Goal: Task Accomplishment & Management: Complete application form

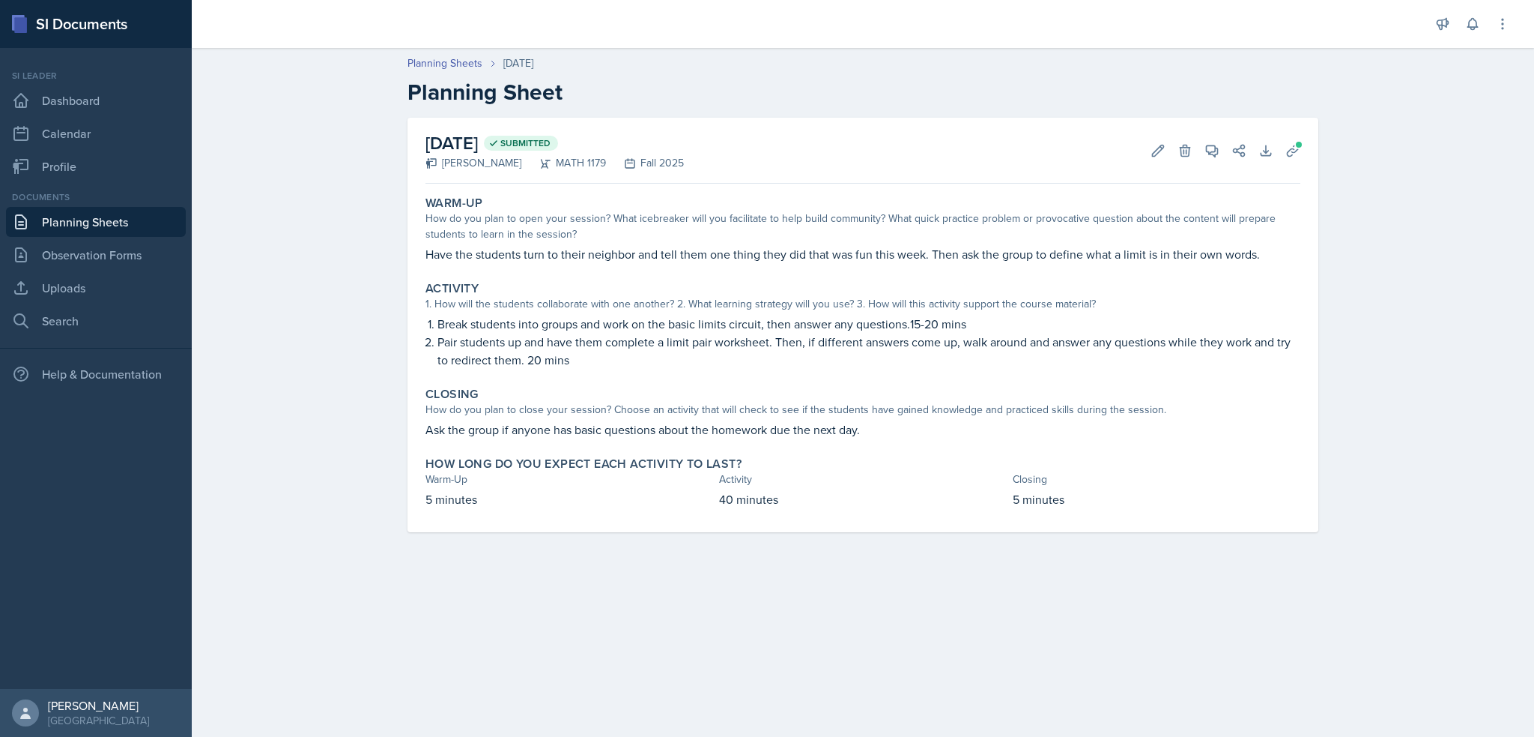
click at [67, 223] on link "Planning Sheets" at bounding box center [96, 222] width 180 height 30
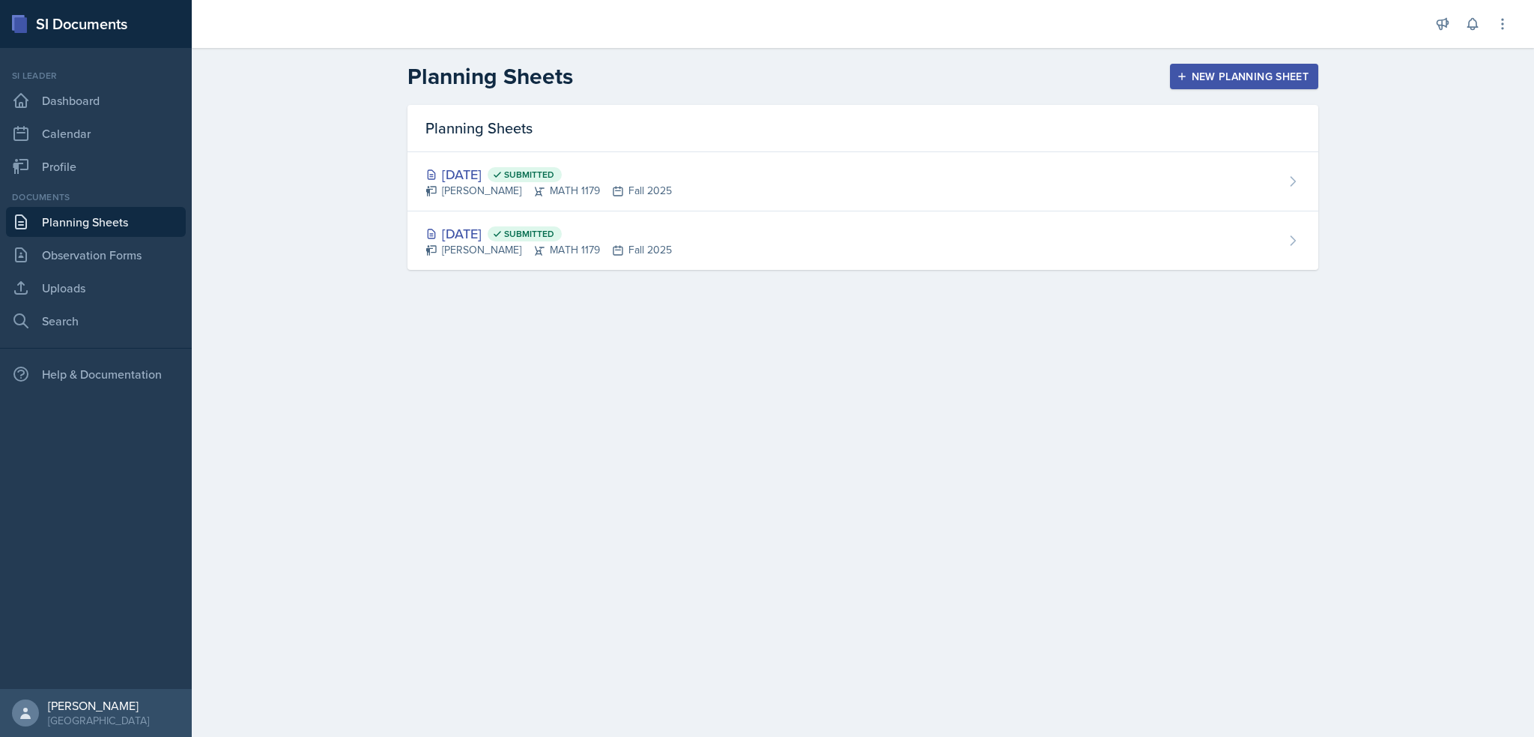
click at [1242, 76] on div "New Planning Sheet" at bounding box center [1244, 76] width 129 height 12
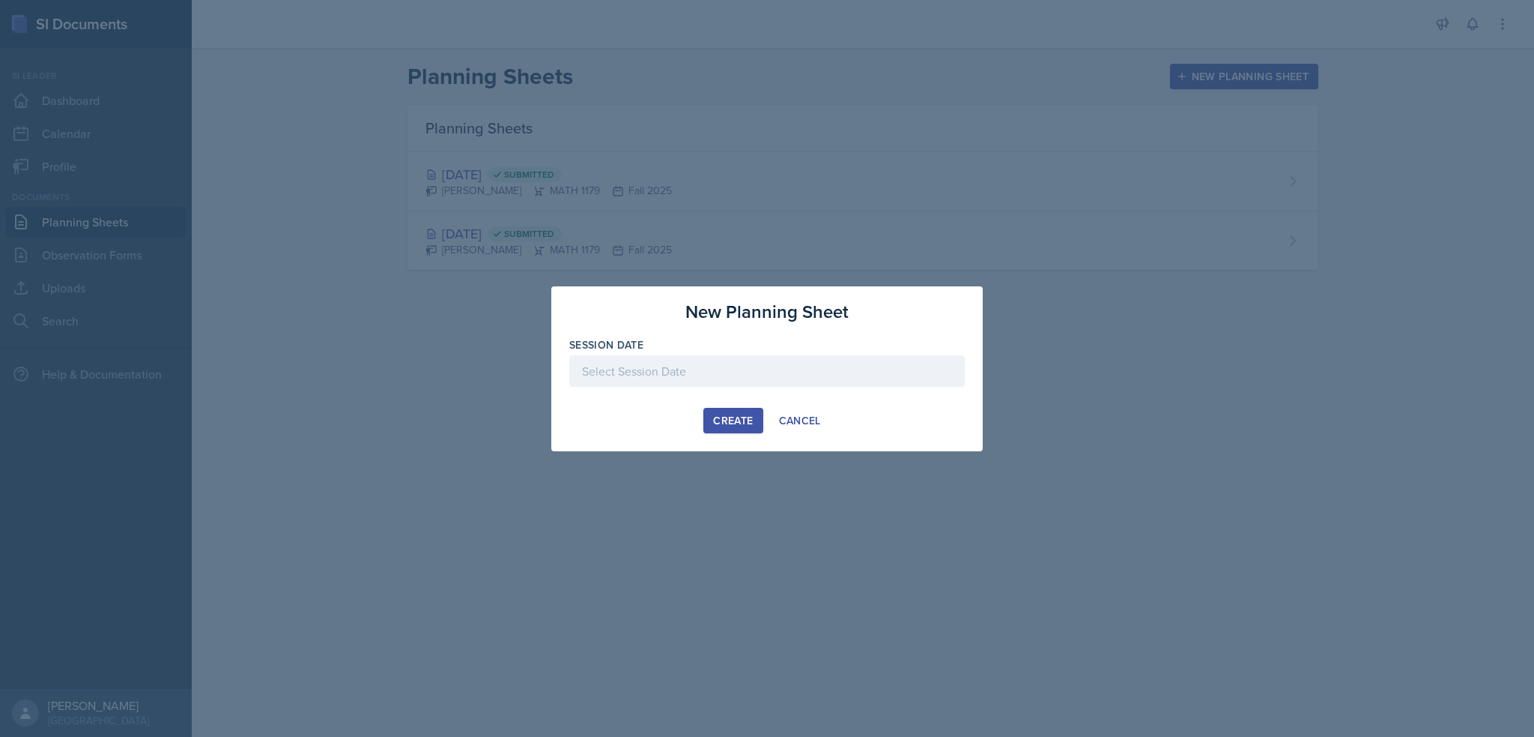
click at [557, 360] on div "New Planning Sheet Session Date [DATE] 27 28 29 30 31 1 2 3 4 5 6 7 8 9 10 11 1…" at bounding box center [767, 368] width 432 height 165
click at [611, 366] on div at bounding box center [767, 370] width 396 height 31
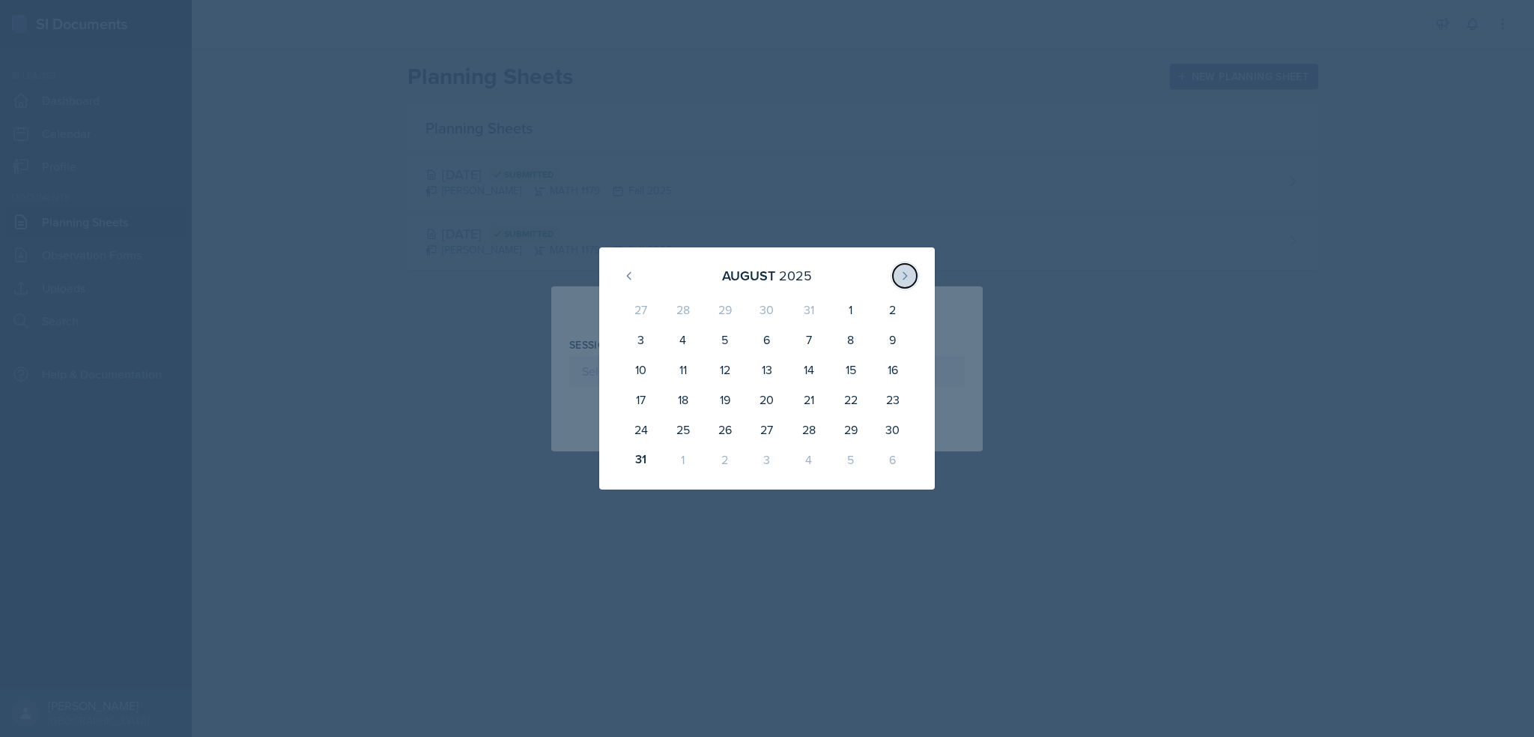
click at [905, 278] on icon at bounding box center [906, 275] width 4 height 7
click at [722, 323] on div "2" at bounding box center [725, 312] width 42 height 36
type input "[DATE]"
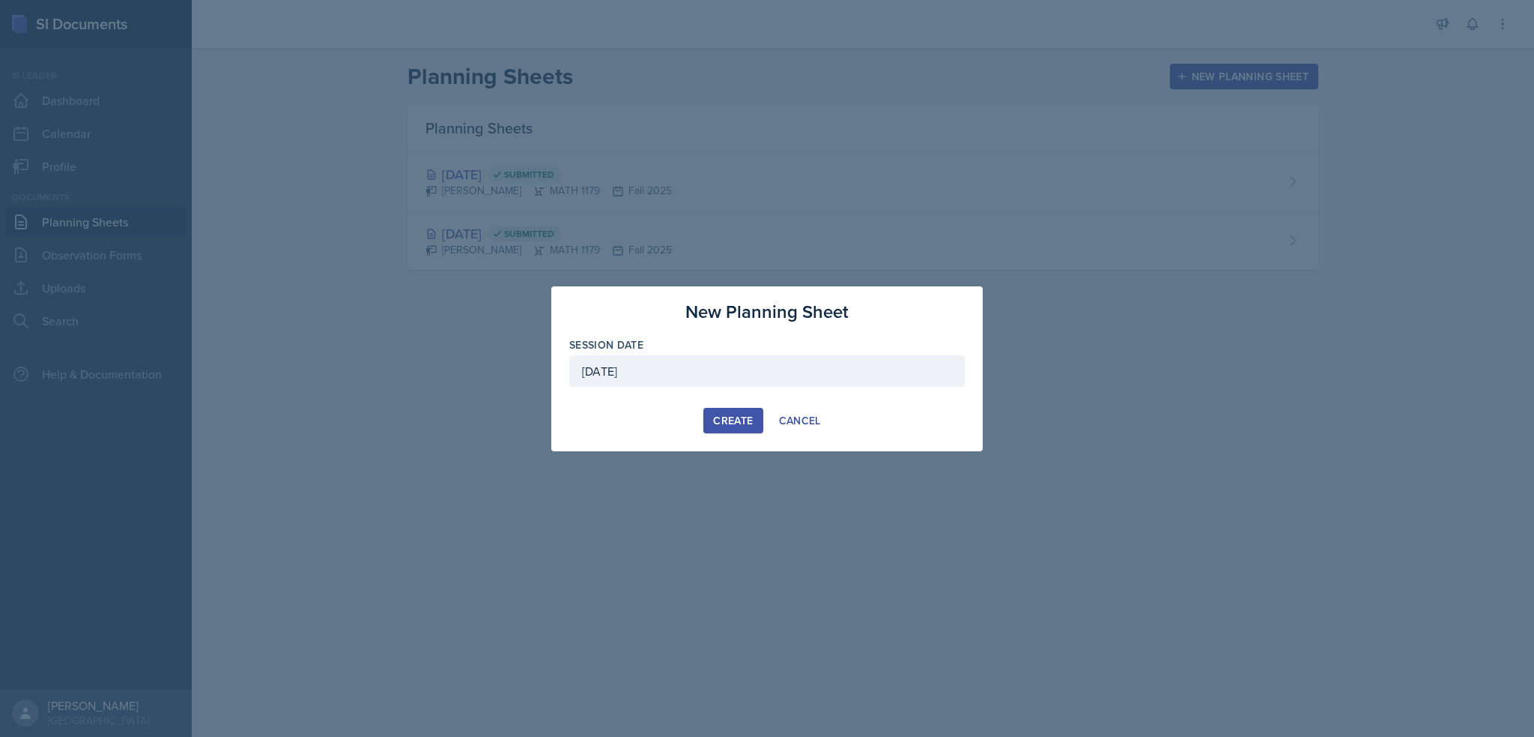
click at [735, 414] on div "Create" at bounding box center [733, 420] width 40 height 12
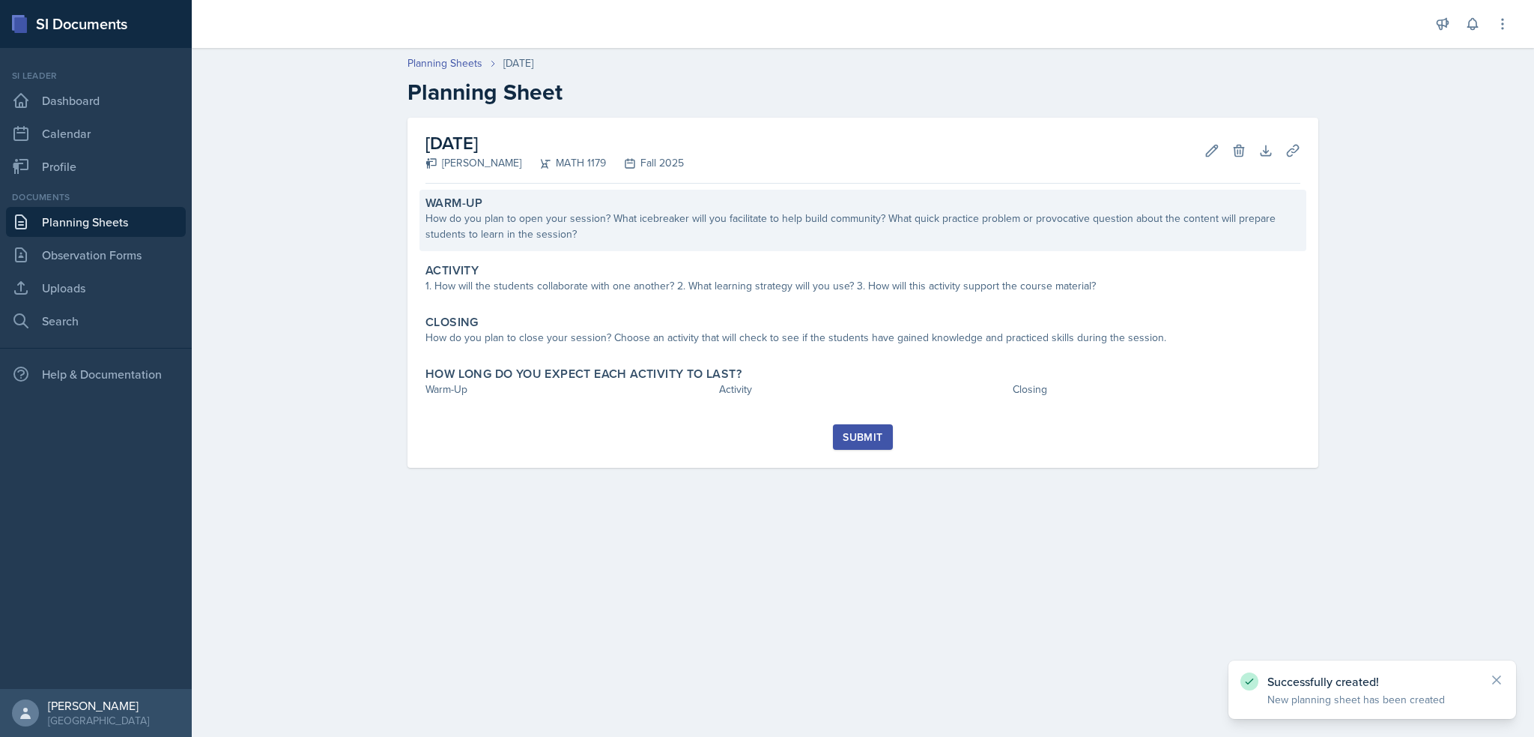
click at [584, 235] on div "How do you plan to open your session? What icebreaker will you facilitate to he…" at bounding box center [863, 226] width 875 height 31
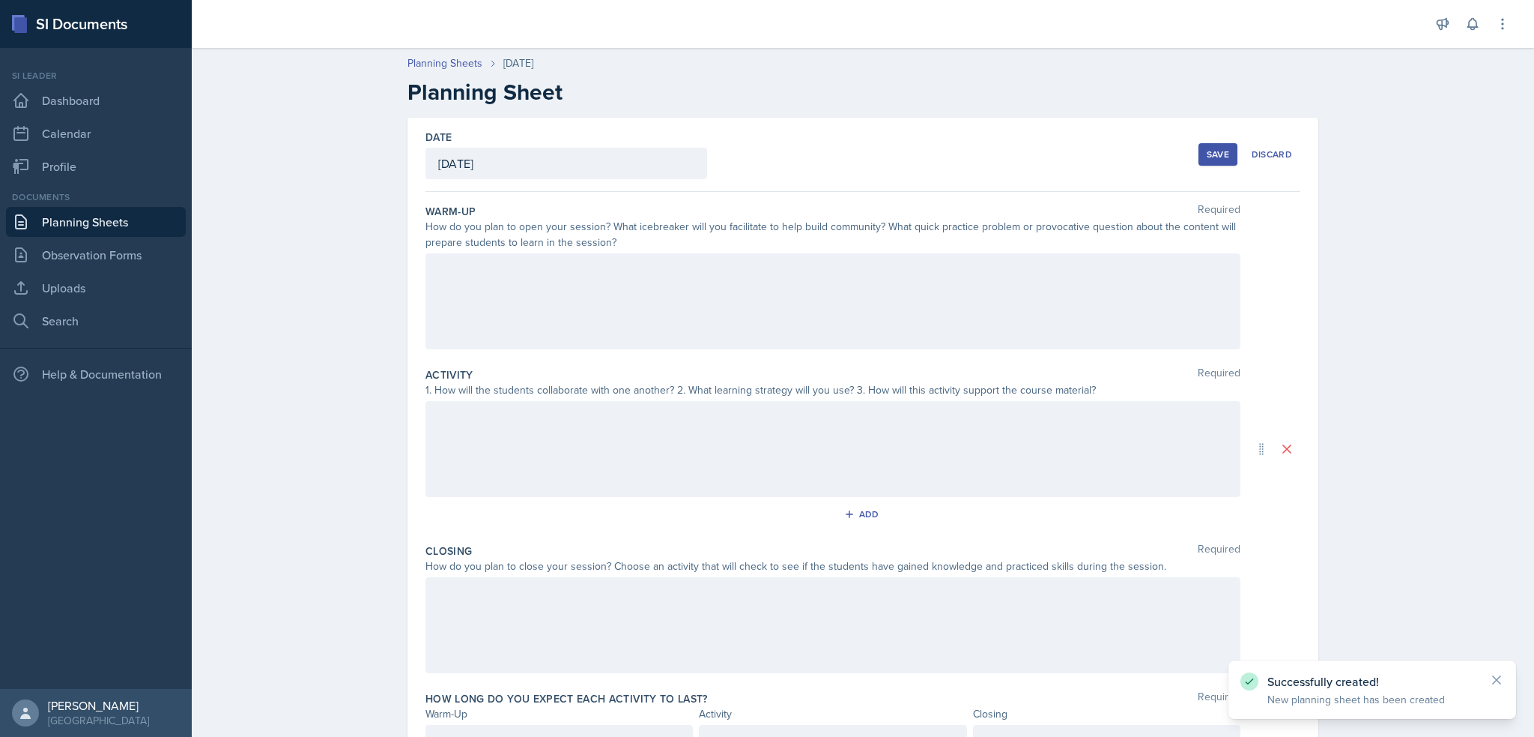
click at [641, 283] on div at bounding box center [833, 301] width 815 height 96
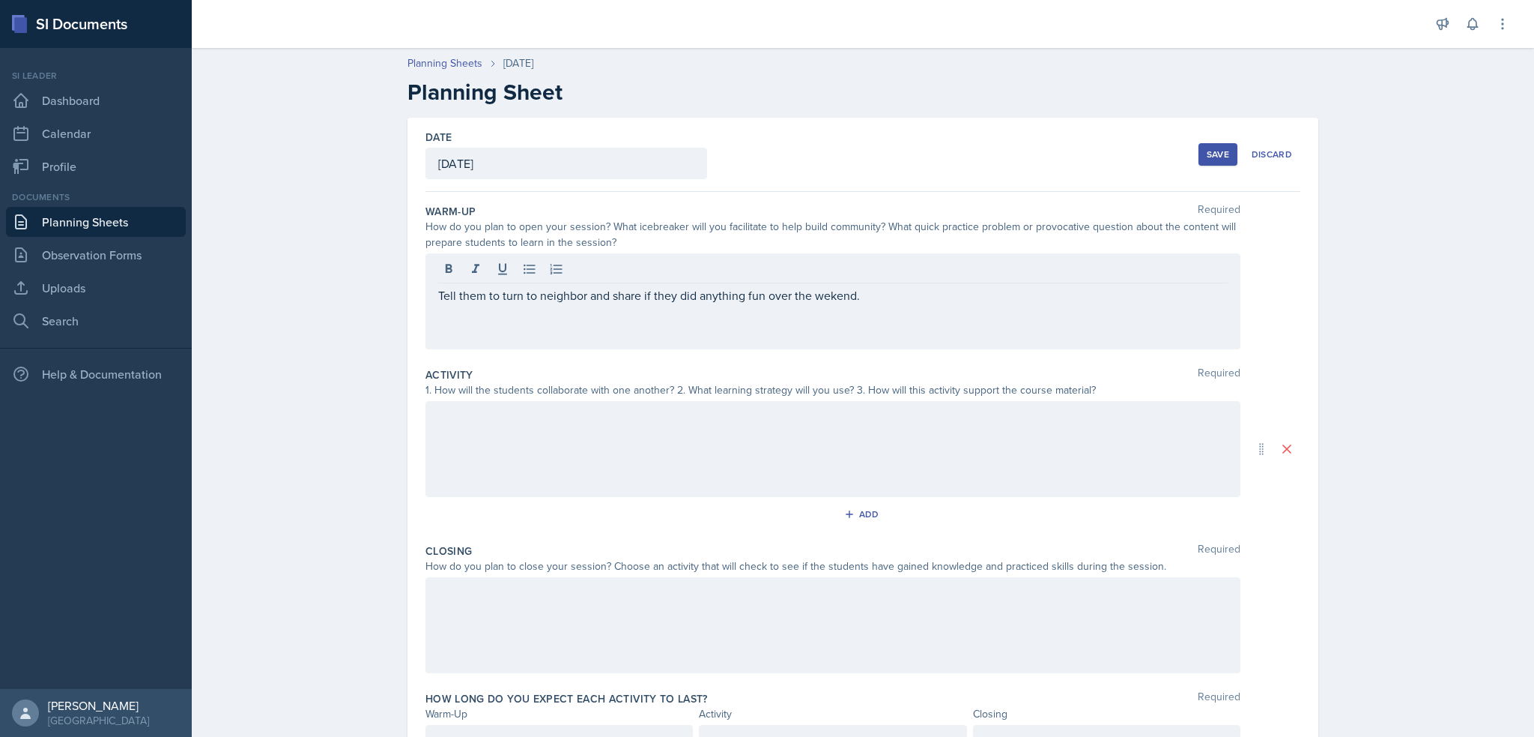
click at [926, 297] on p "Tell them to turn to neighbor and share if they did anything fun over the weken…" at bounding box center [833, 295] width 790 height 18
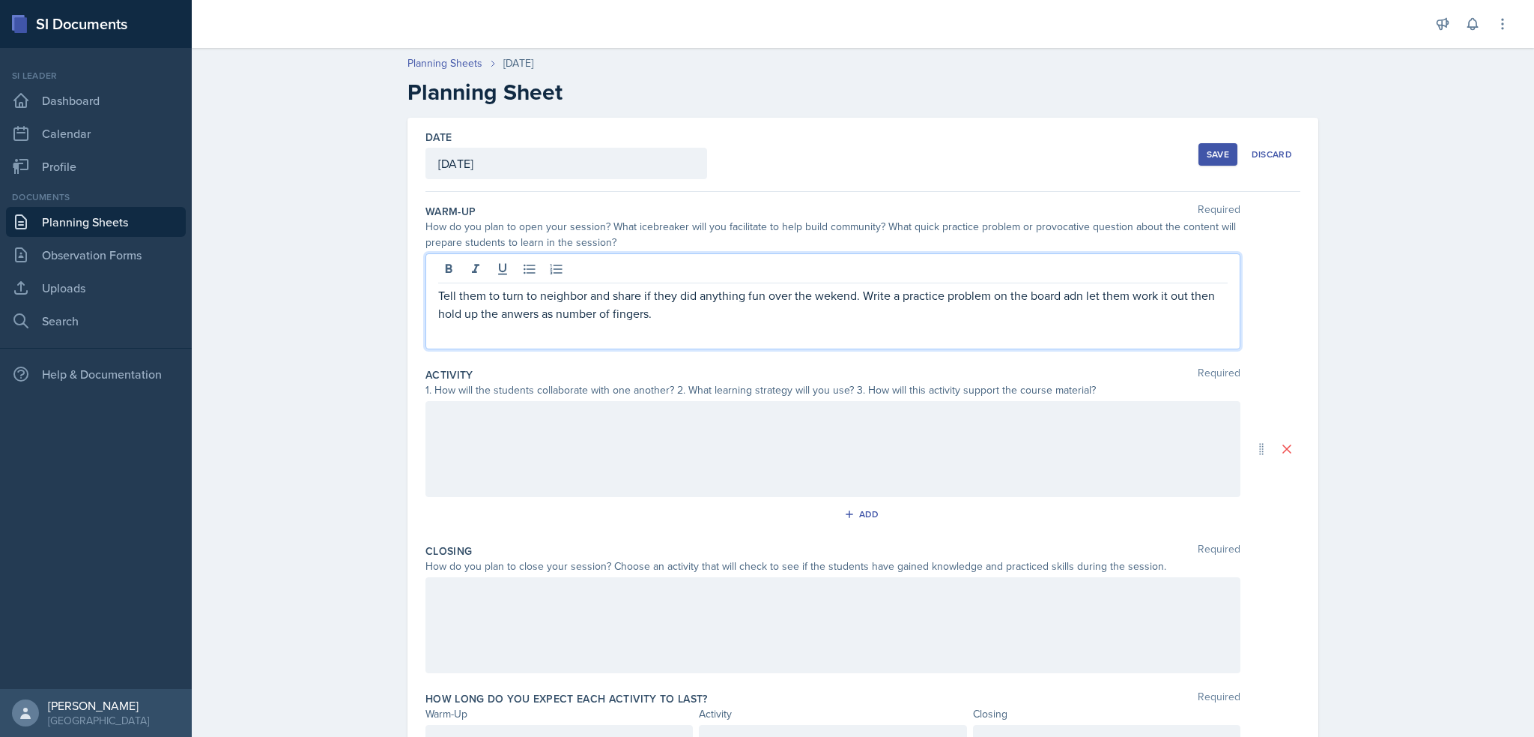
click at [1069, 295] on p "Tell them to turn to neighbor and share if they did anything fun over the weken…" at bounding box center [833, 304] width 790 height 36
click at [641, 317] on p "Tell them to turn to neighbor and share if they did anything fun over the weken…" at bounding box center [833, 304] width 790 height 36
click at [671, 390] on div "1. How will the students collaborate with one another? 2. What learning strateg…" at bounding box center [833, 390] width 815 height 16
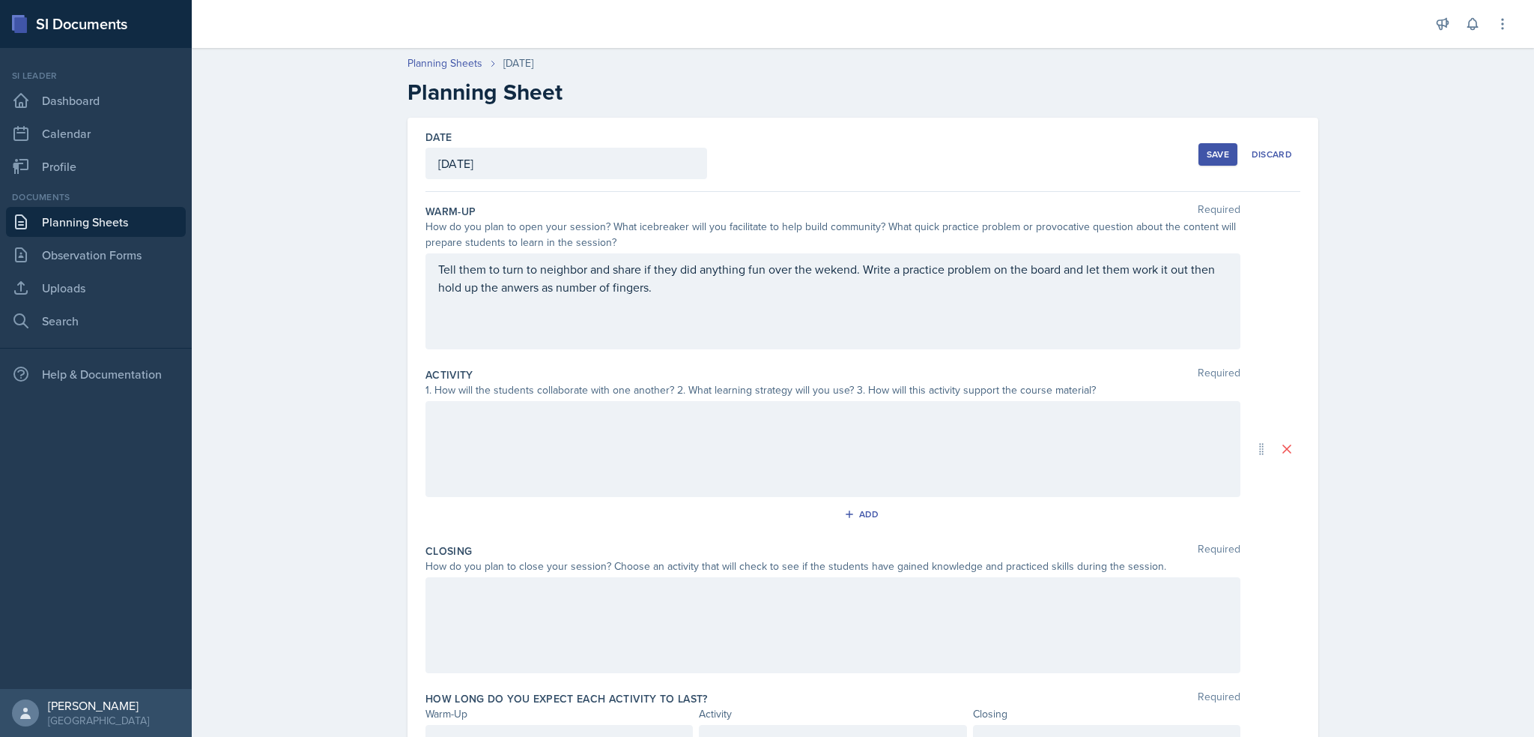
click at [663, 449] on div at bounding box center [833, 449] width 815 height 96
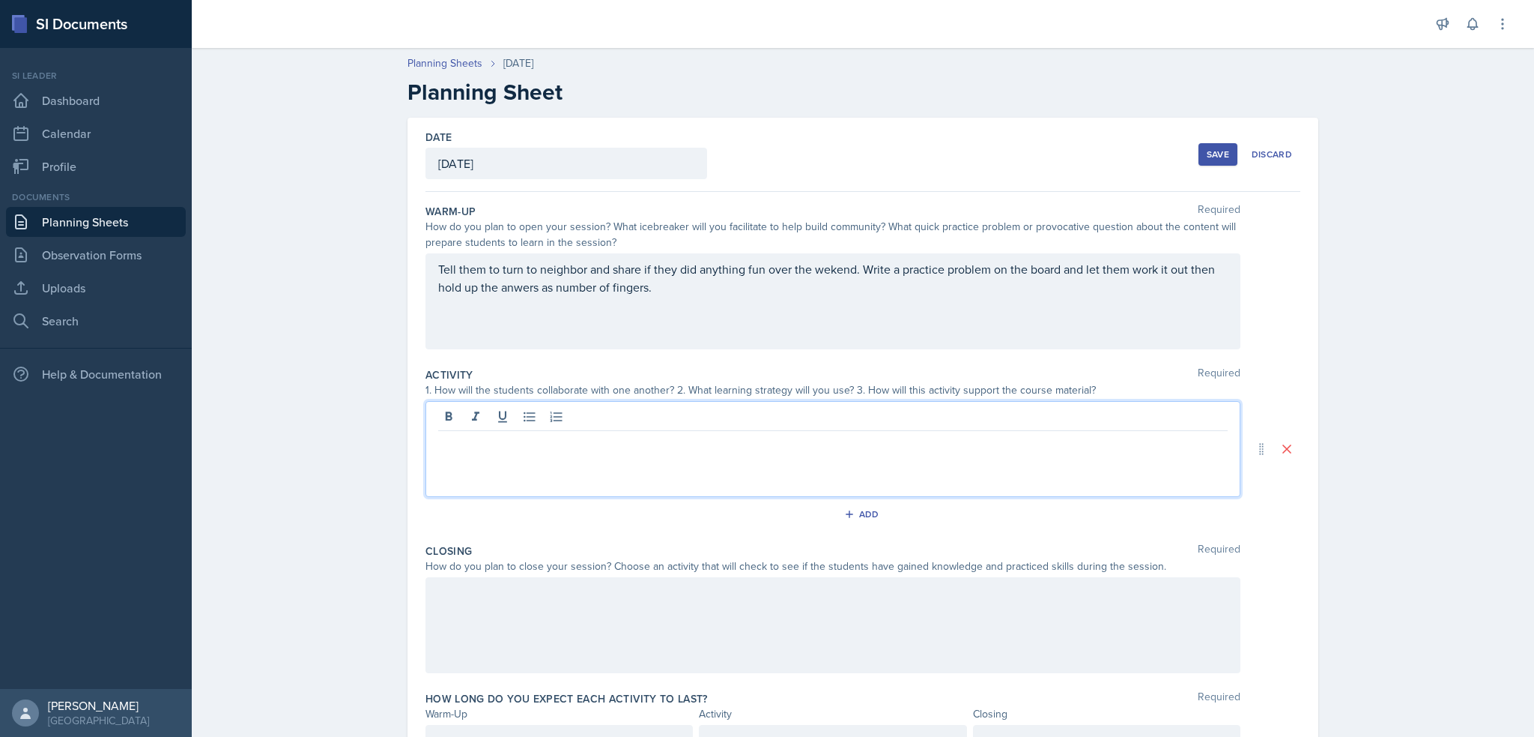
click at [662, 448] on p at bounding box center [833, 443] width 790 height 18
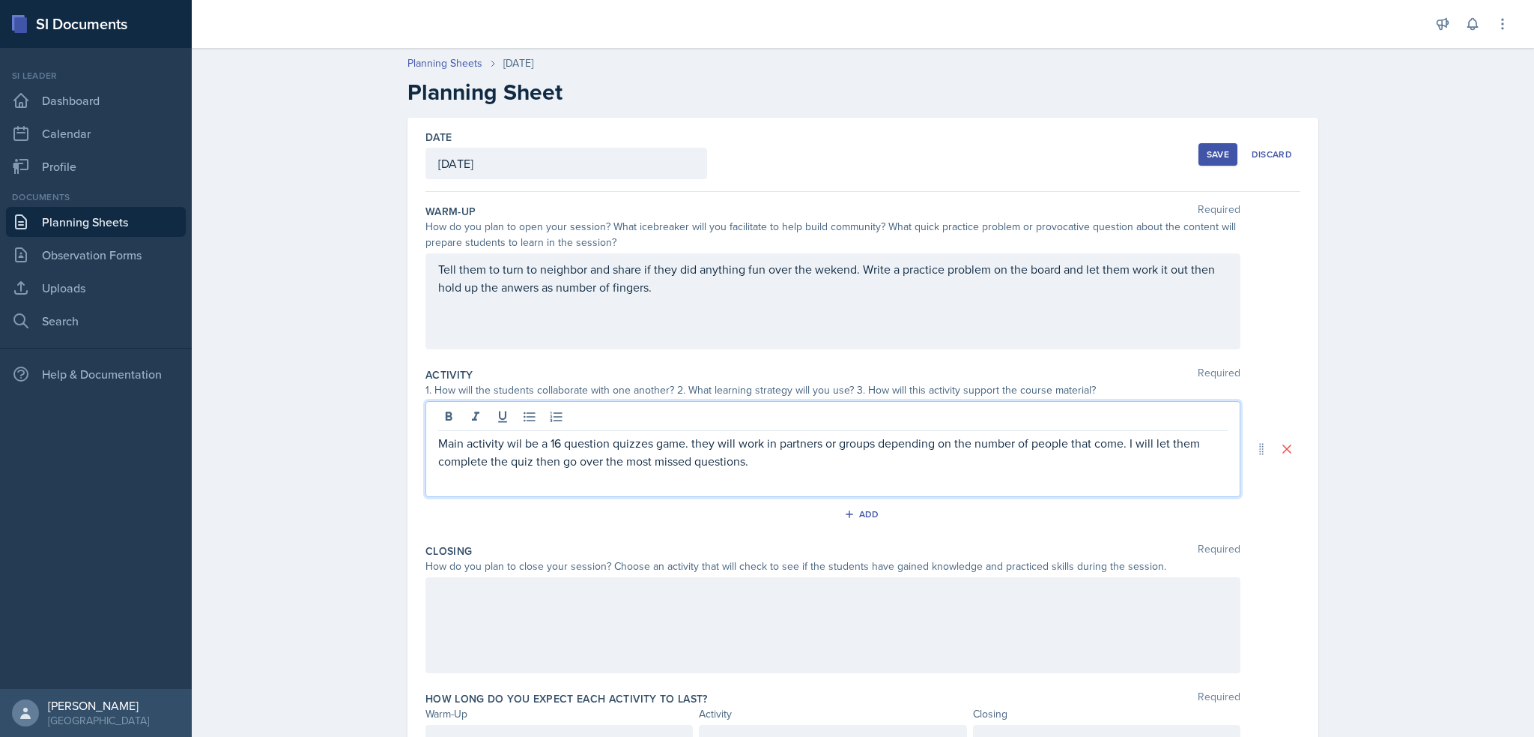
click at [811, 489] on div "Main activity wil be a 16 question quizzes game. they will work in partners or …" at bounding box center [833, 449] width 815 height 96
click at [782, 479] on div "Main activity wil be a 16 question quizzes game. they will work in partners or …" at bounding box center [833, 449] width 815 height 96
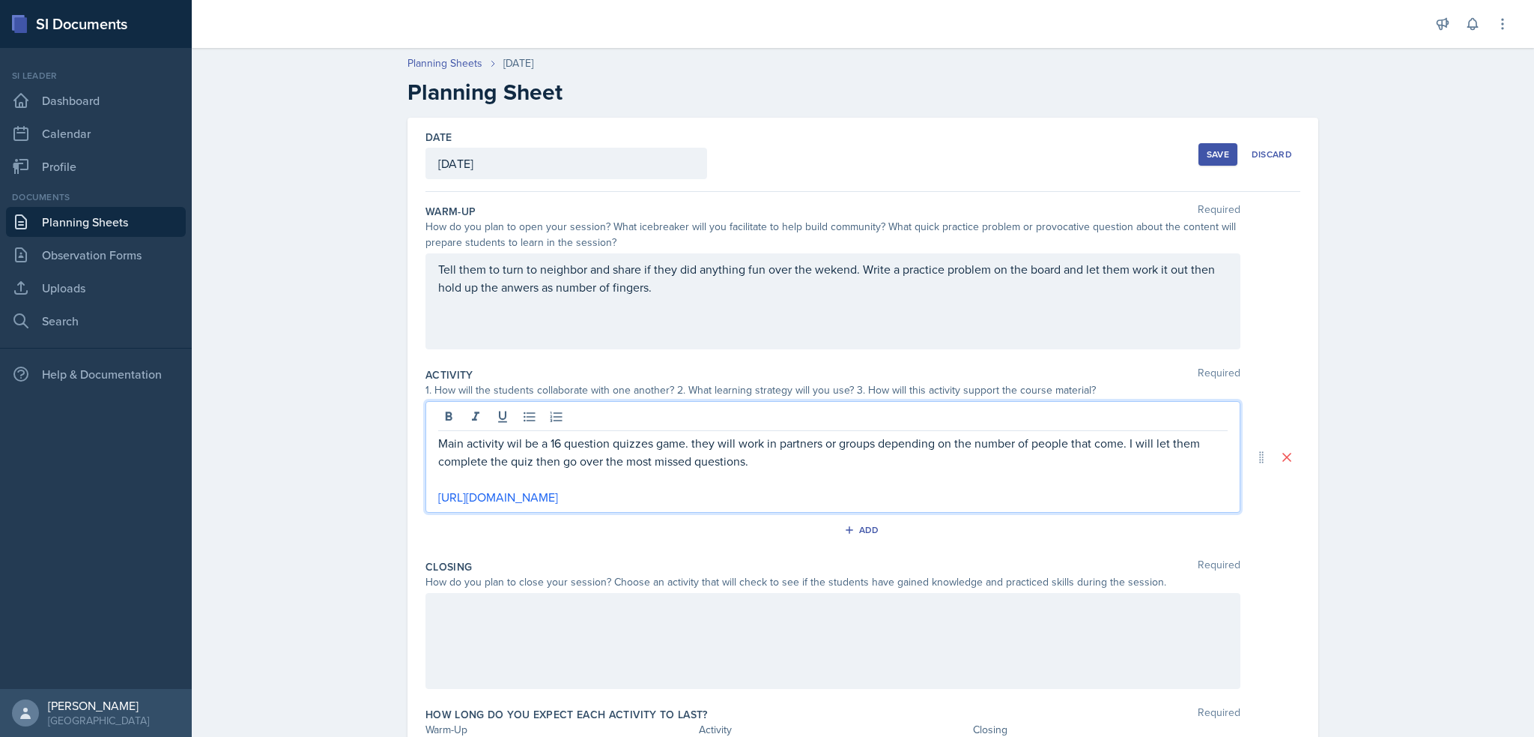
click at [815, 458] on p "Main activity wil be a 16 question quizzes game. they will work in partners or …" at bounding box center [833, 452] width 790 height 36
click at [1020, 459] on p "Main activity wil be a 16 question quizzes game. they will work in partners or …" at bounding box center [833, 452] width 790 height 36
click at [965, 463] on p "Main activity wil be a 16 question quizzes game. they will work in partners or …" at bounding box center [833, 452] width 790 height 36
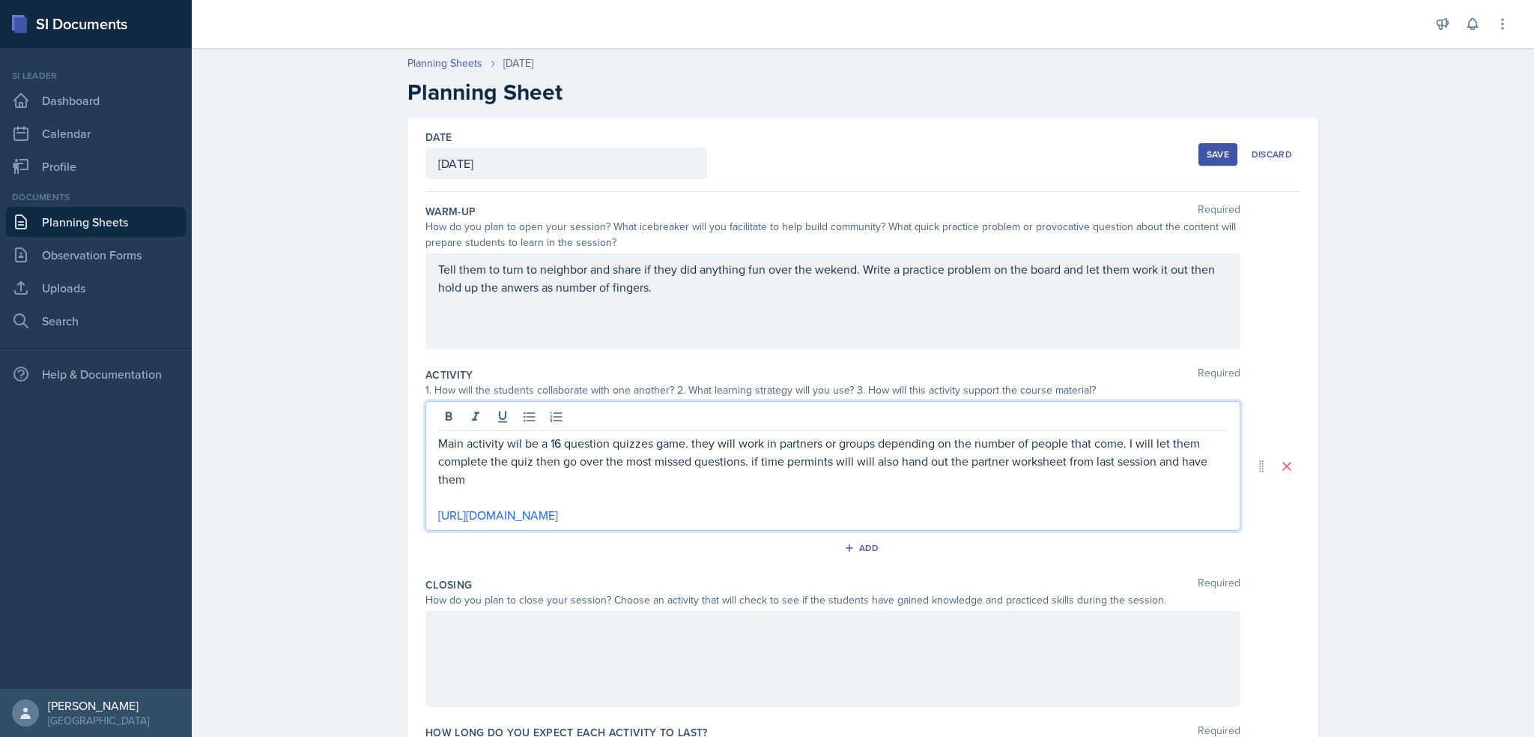
click at [1149, 460] on p "Main activity wil be a 16 question quizzes game. they will work in partners or …" at bounding box center [833, 461] width 790 height 54
click at [1157, 462] on p "Main activity wil be a 16 question quizzes game. they will work in partners or …" at bounding box center [833, 461] width 790 height 54
click at [674, 478] on p "Main activity wil be a 16 question quizzes game. they will work in partners or …" at bounding box center [833, 461] width 790 height 54
click at [632, 477] on p "Main activity wil be a 16 question quizzes game. they will work in partners or …" at bounding box center [833, 461] width 790 height 54
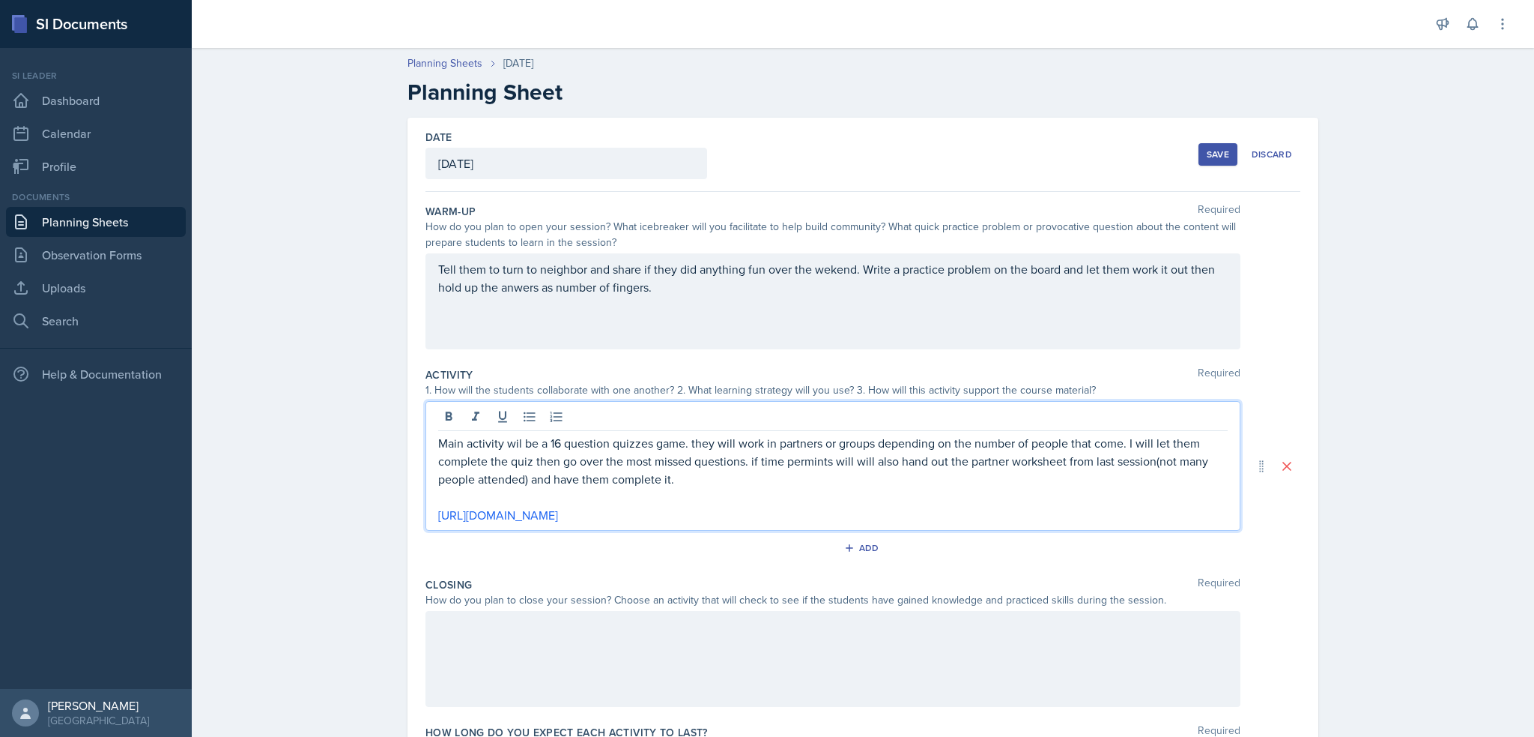
click at [706, 662] on div at bounding box center [833, 659] width 815 height 96
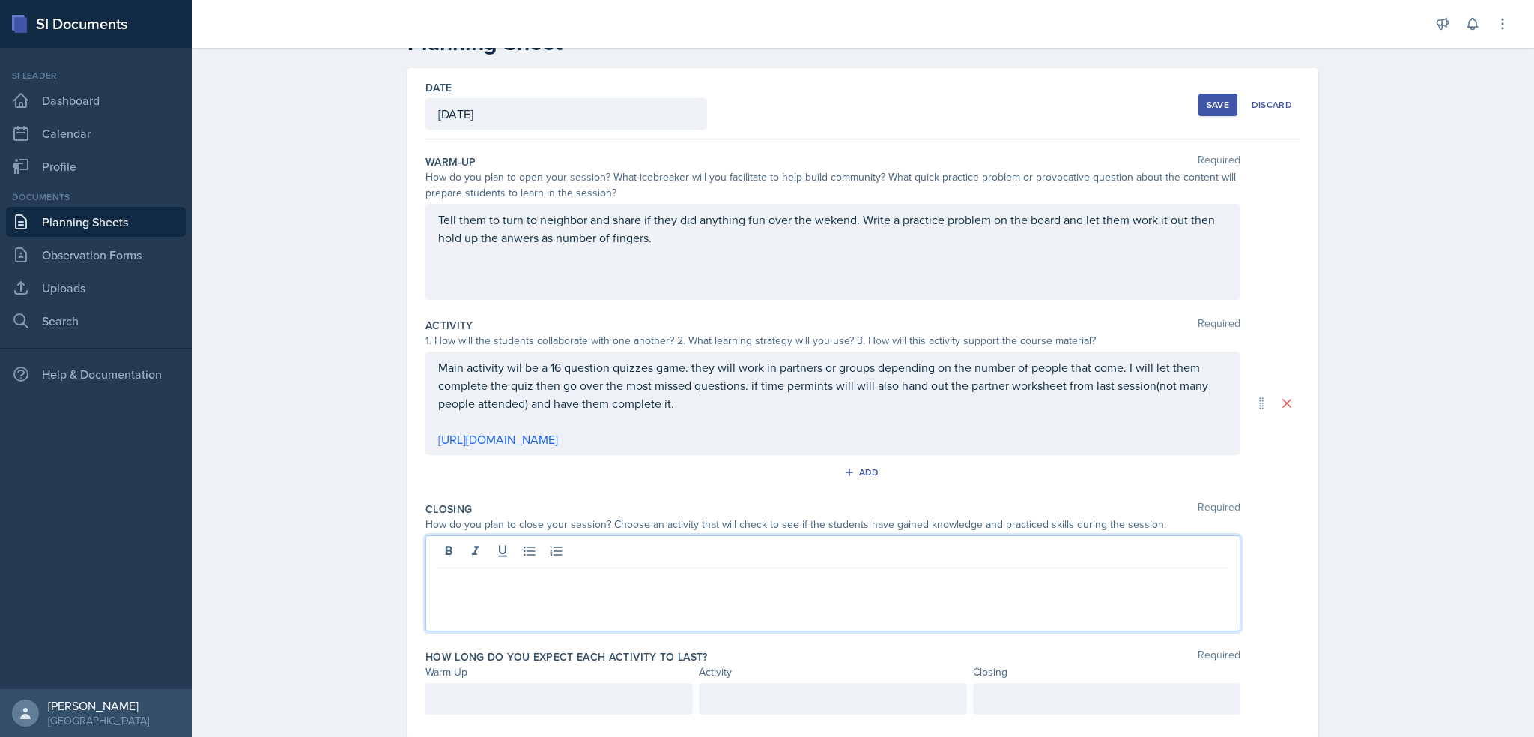
scroll to position [75, 0]
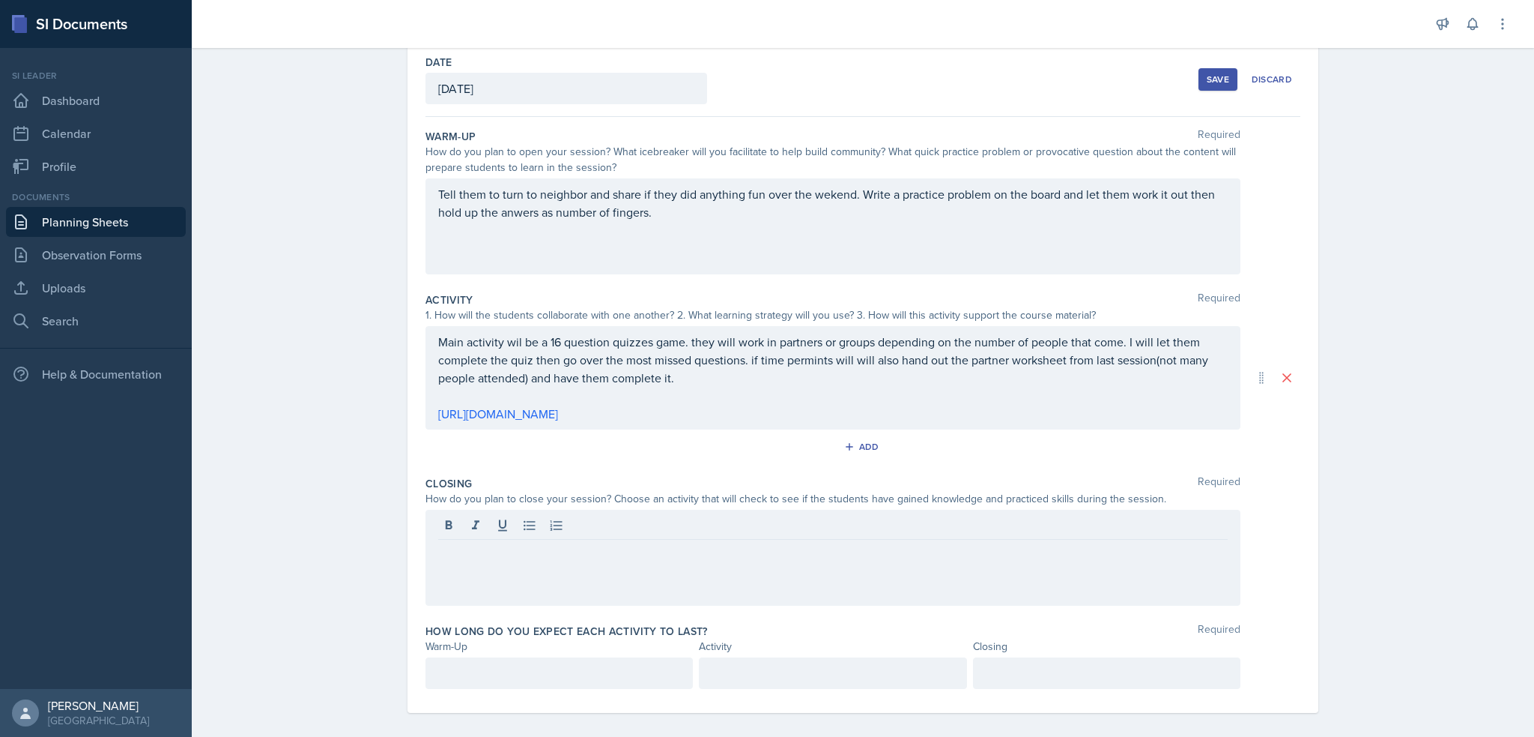
click at [749, 566] on div at bounding box center [833, 557] width 815 height 96
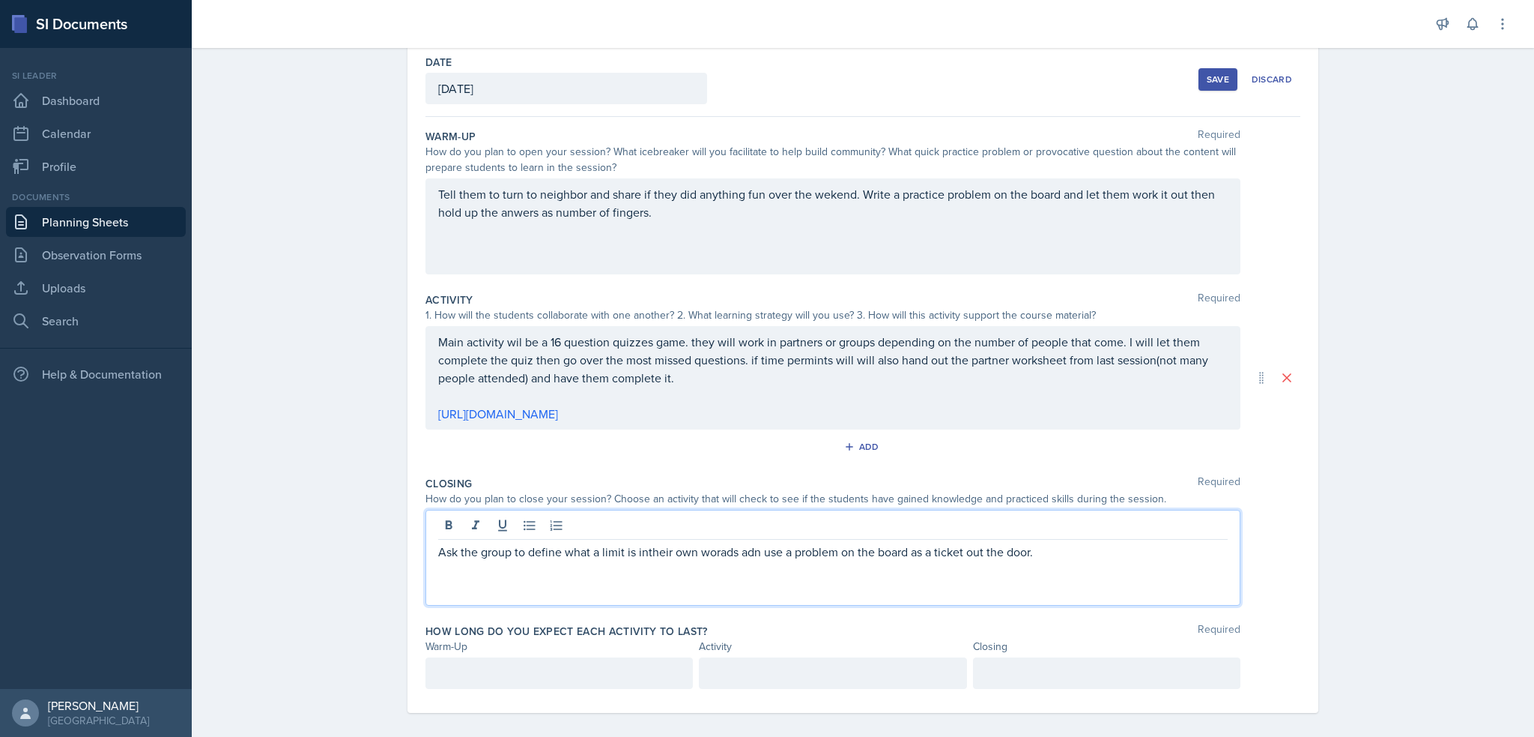
scroll to position [100, 0]
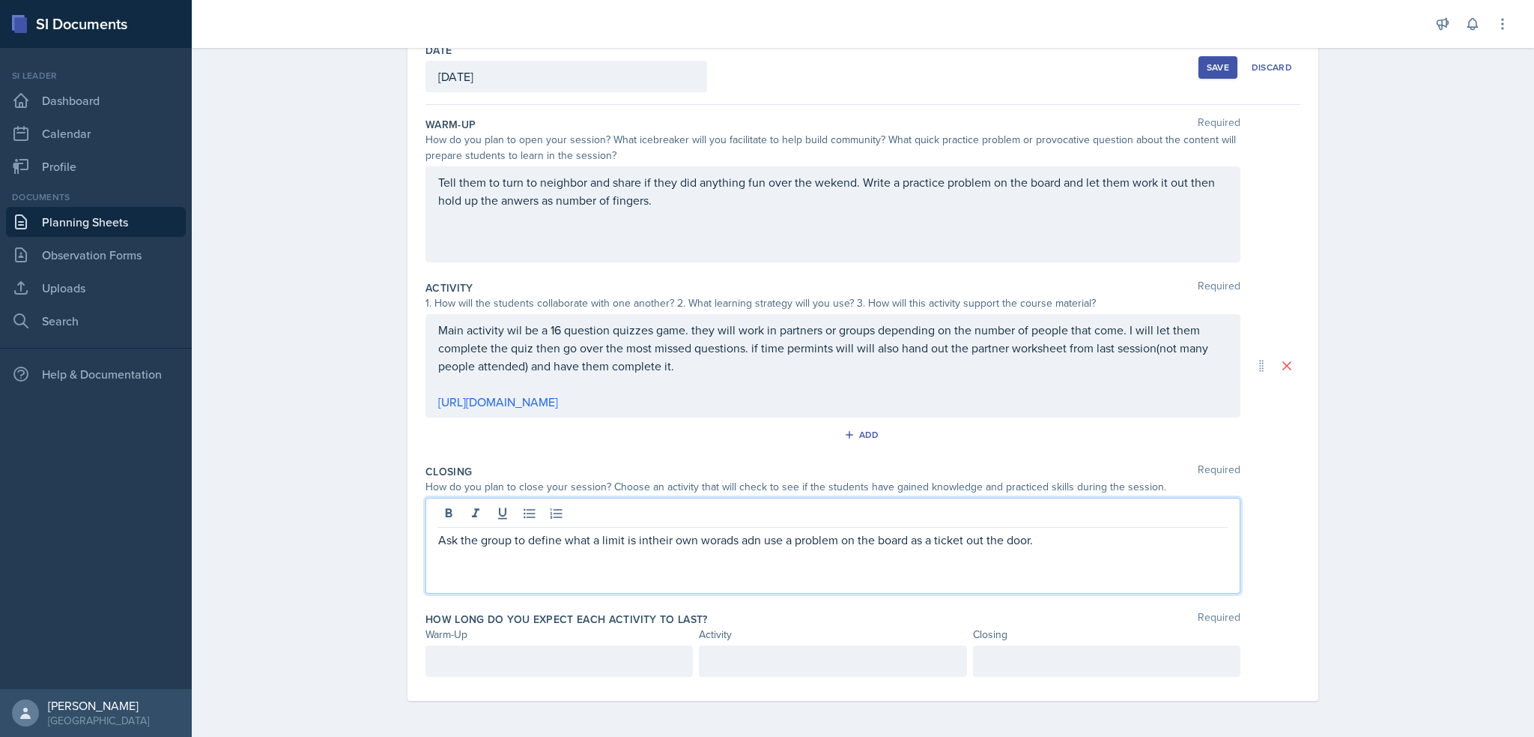
click at [689, 390] on p at bounding box center [833, 384] width 790 height 18
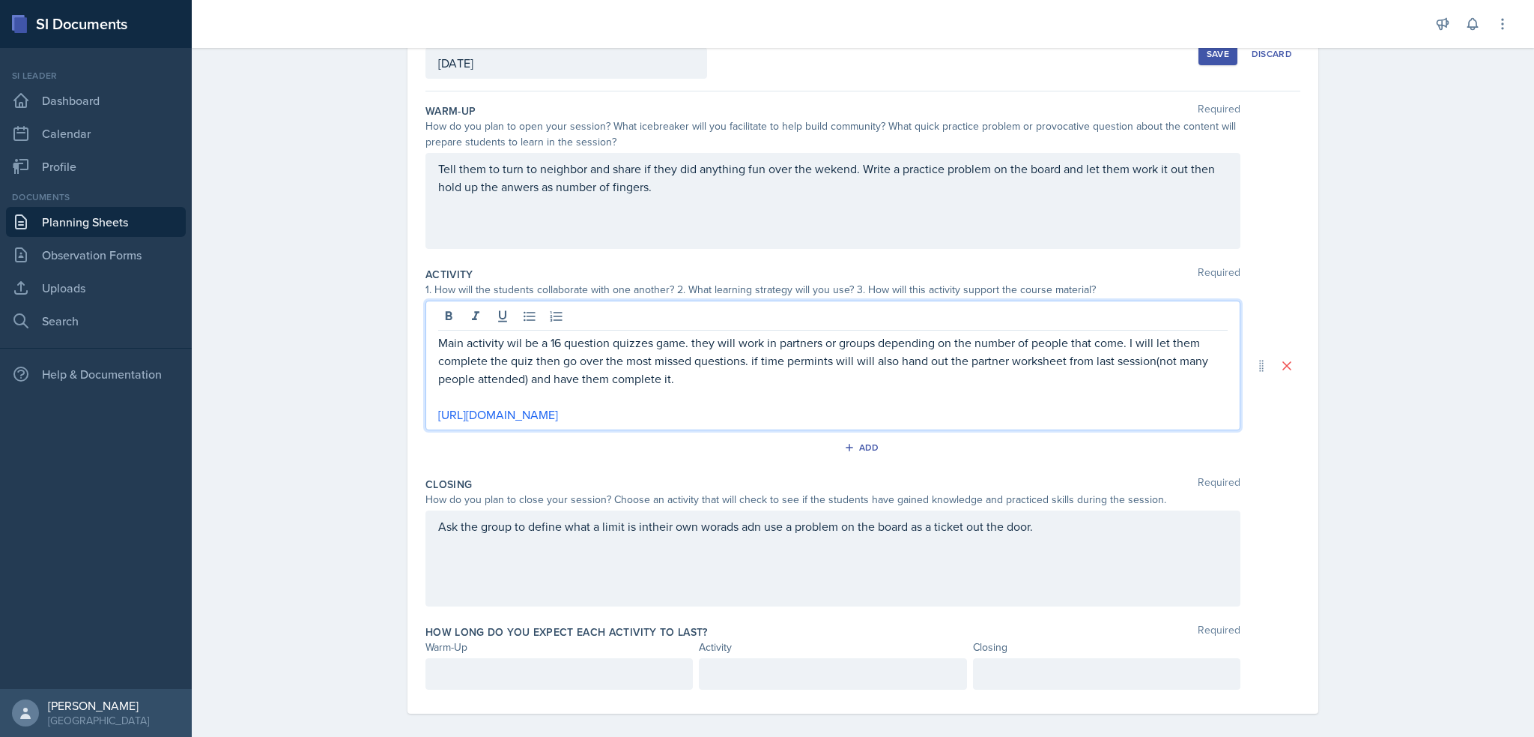
click at [738, 363] on p "Main activity wil be a 16 question quizzes game. they will work in partners or …" at bounding box center [833, 360] width 790 height 54
click at [638, 557] on div "Ask the group to define what a limit is intheir own worads adn use a problem on…" at bounding box center [833, 558] width 815 height 96
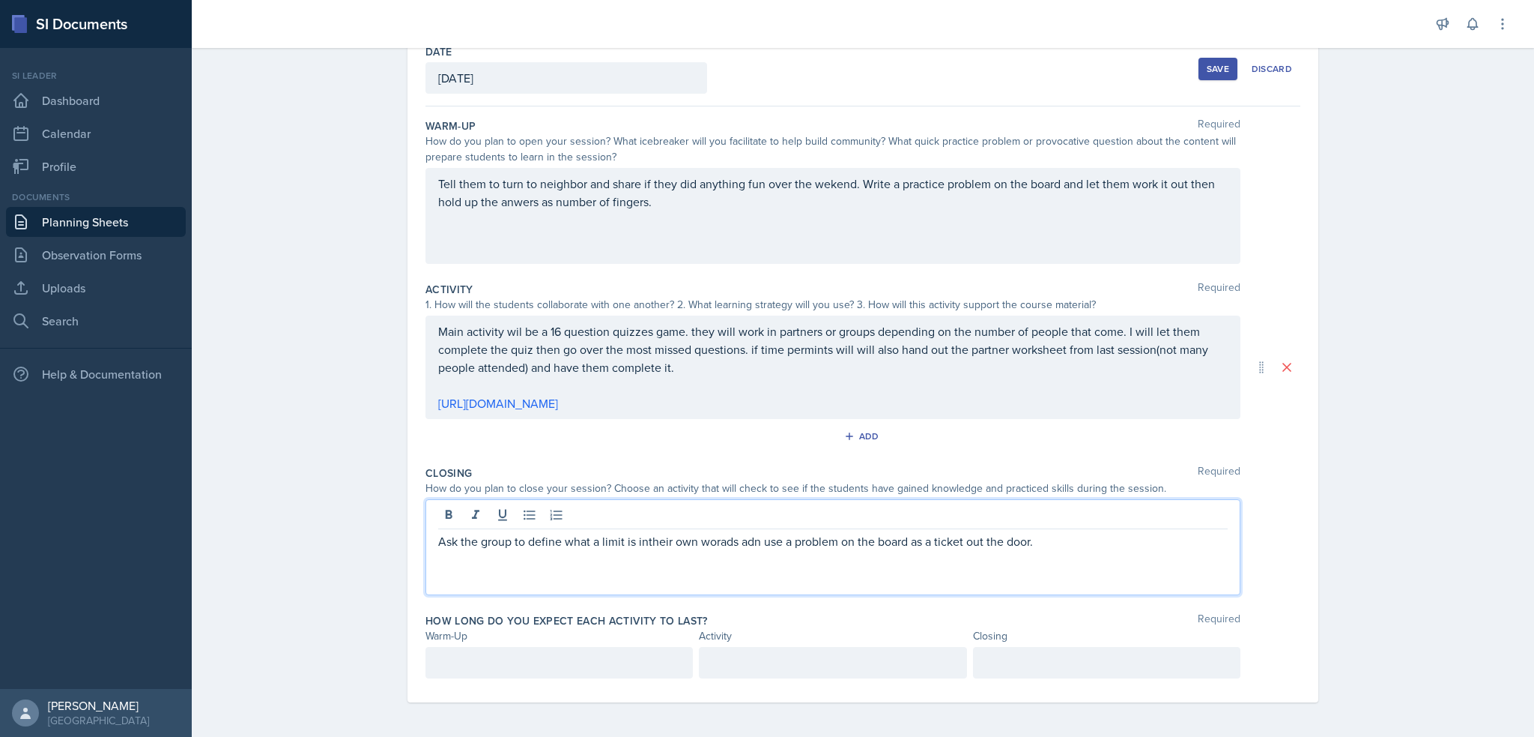
click at [645, 542] on p "Ask the group to define what a limit is intheir own worads adn use a problem on…" at bounding box center [833, 541] width 790 height 18
click at [641, 543] on p "Ask the group to define what a limit is intheir own worads adn use a problem on…" at bounding box center [833, 541] width 790 height 18
click at [719, 539] on p "Ask the group to define what a limit is in their own worads adn use a problem o…" at bounding box center [833, 541] width 790 height 18
click at [719, 538] on p "Ask the group to define what a limit is in their own worads adn use a problem o…" at bounding box center [833, 541] width 790 height 18
click at [751, 539] on p "Ask the group to define what a limit is in their own woards adn use a problem o…" at bounding box center [833, 541] width 790 height 18
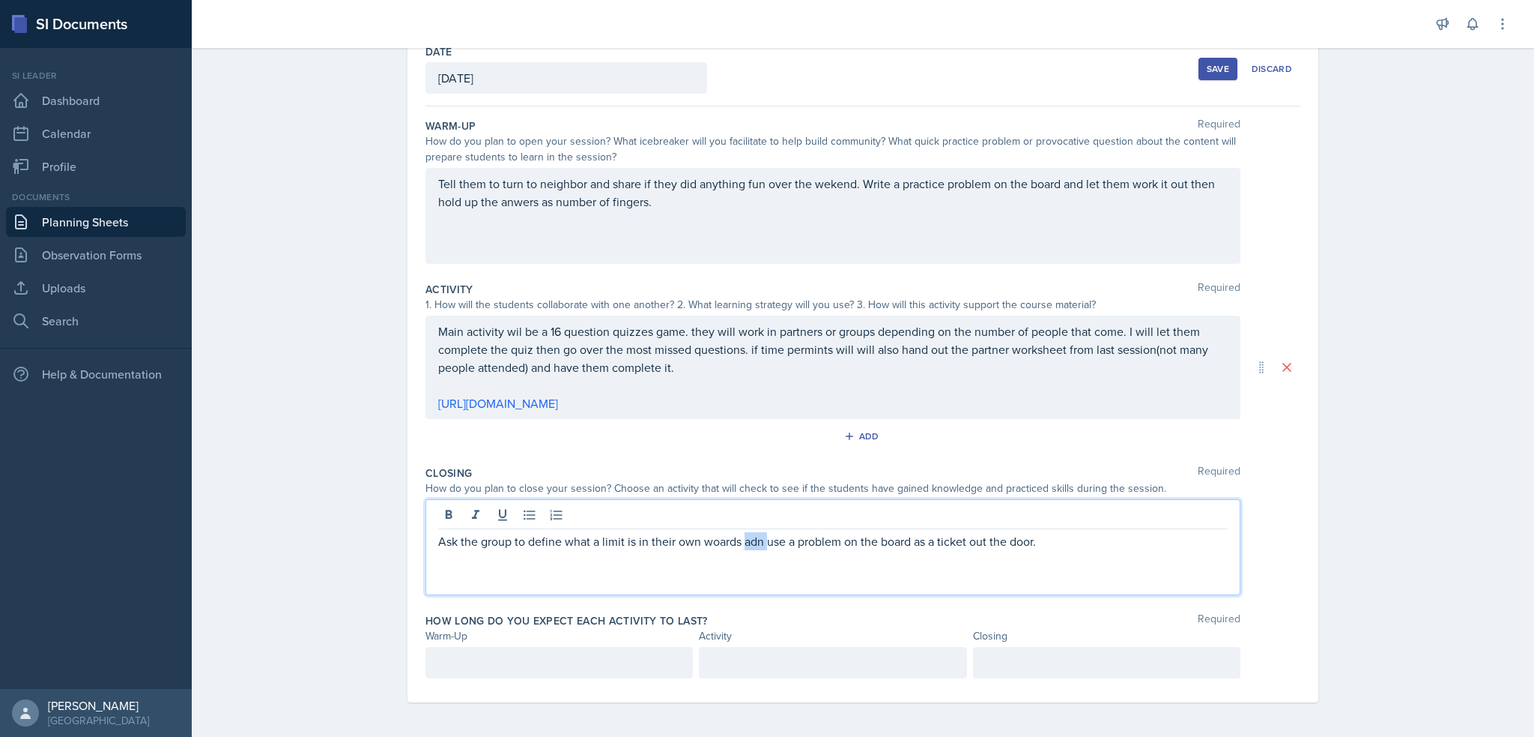
click at [751, 539] on p "Ask the group to define what a limit is in their own woards adn use a problem o…" at bounding box center [833, 541] width 790 height 18
click at [598, 662] on p at bounding box center [559, 662] width 242 height 18
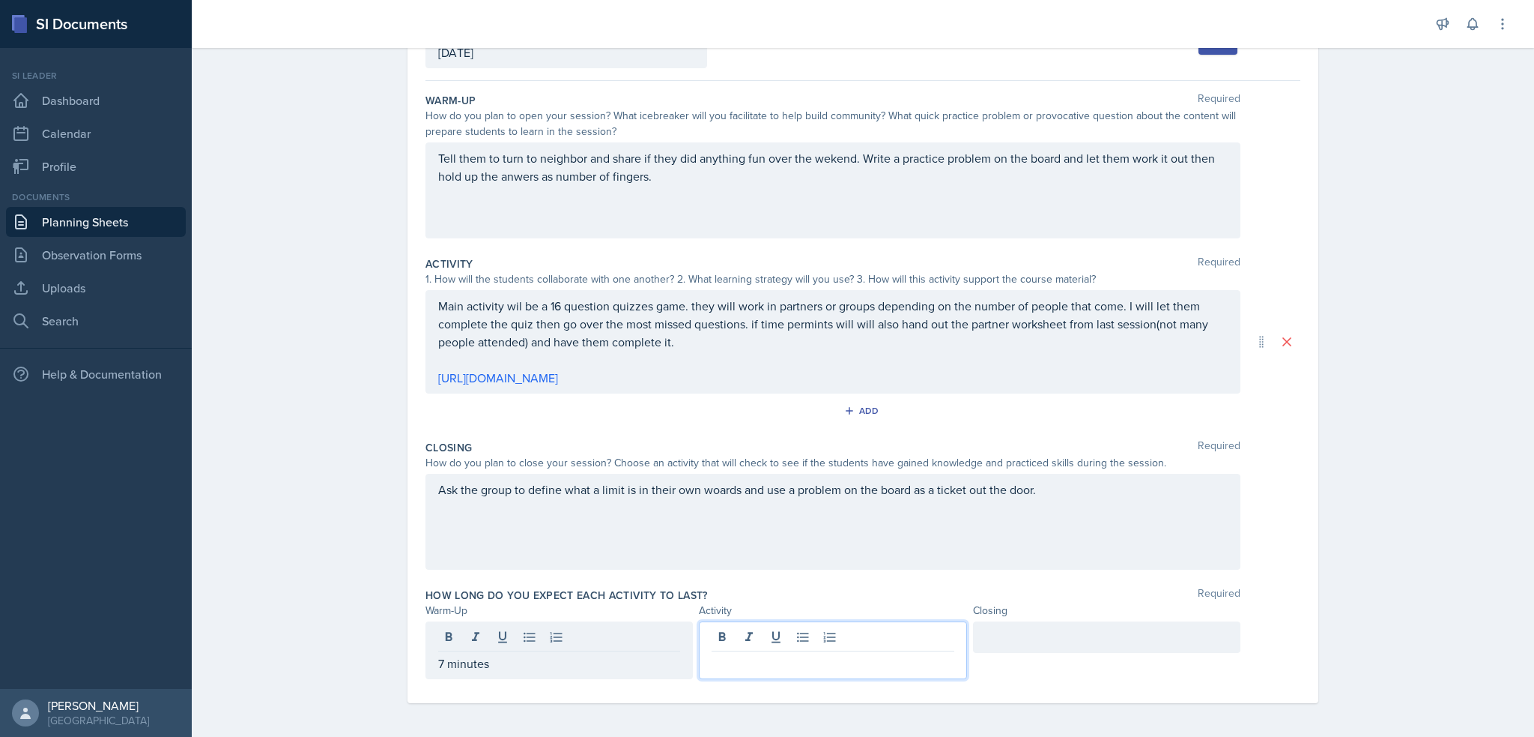
click at [719, 632] on div at bounding box center [832, 650] width 267 height 58
click at [722, 665] on p at bounding box center [833, 663] width 242 height 18
click at [1010, 632] on div at bounding box center [1106, 636] width 267 height 31
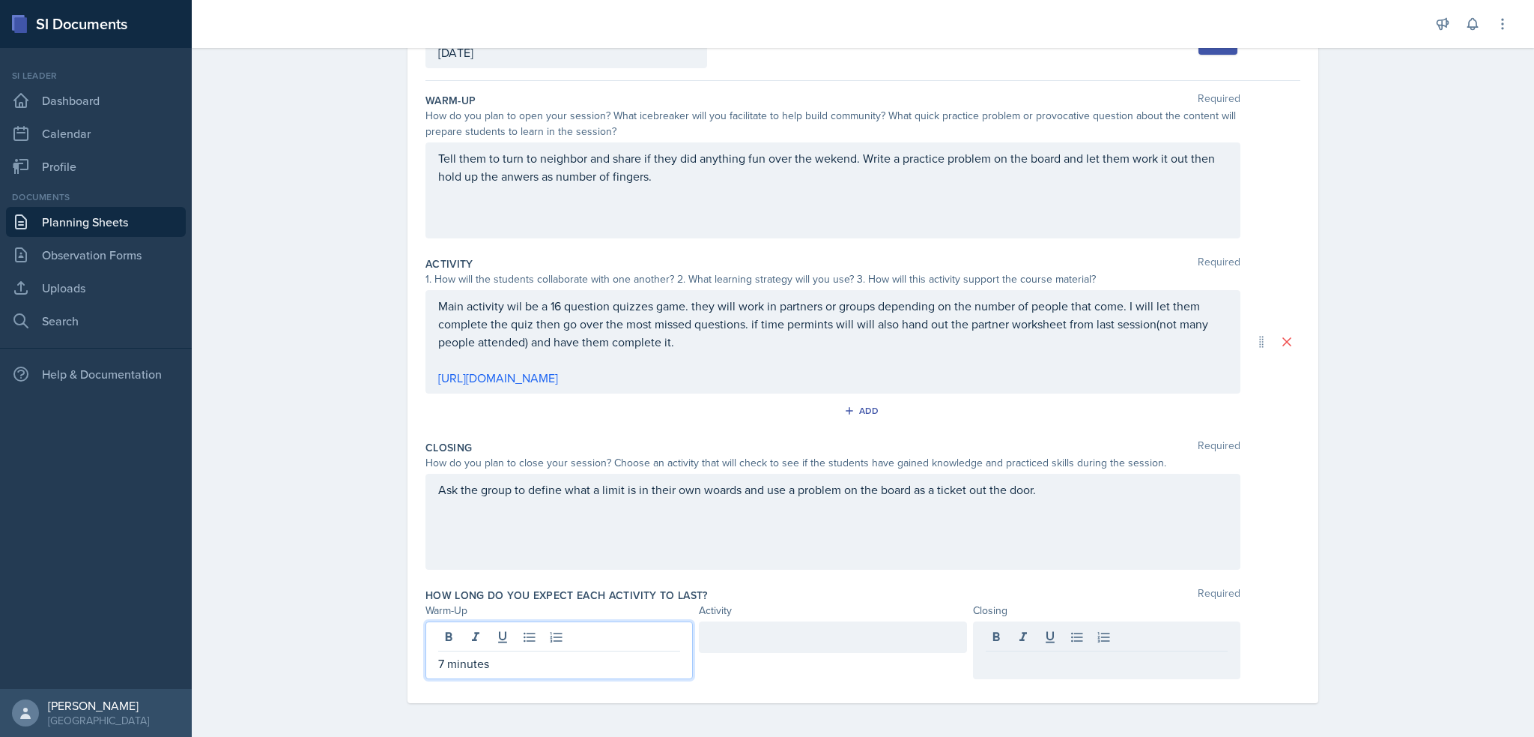
click at [437, 632] on div "7 minutes" at bounding box center [559, 650] width 267 height 58
click at [1006, 638] on div at bounding box center [1106, 636] width 267 height 31
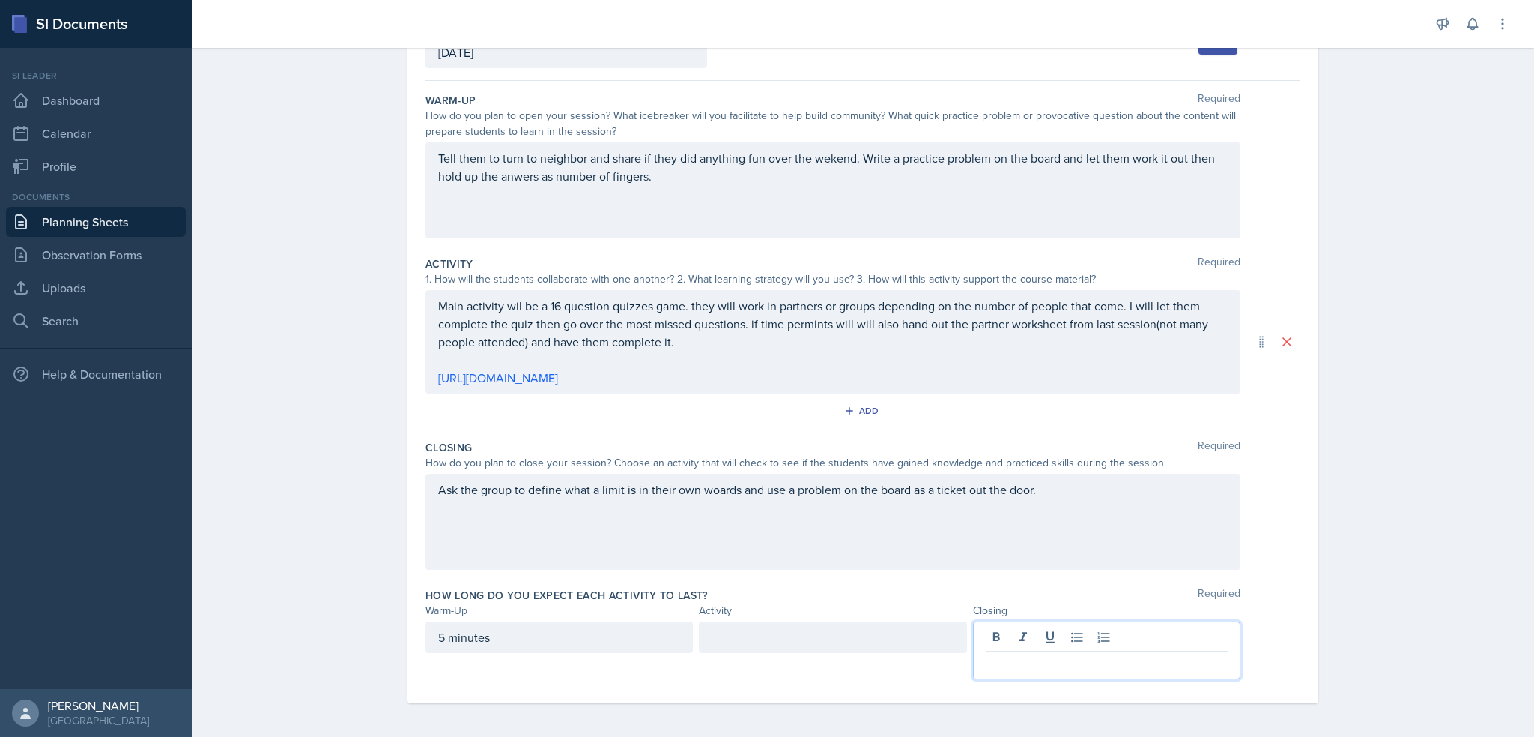
click at [999, 662] on p at bounding box center [1107, 663] width 242 height 18
click at [823, 626] on div at bounding box center [832, 636] width 267 height 31
click at [809, 555] on div "Ask the group to define what a limit is in their own woards and use a problem o…" at bounding box center [833, 522] width 815 height 96
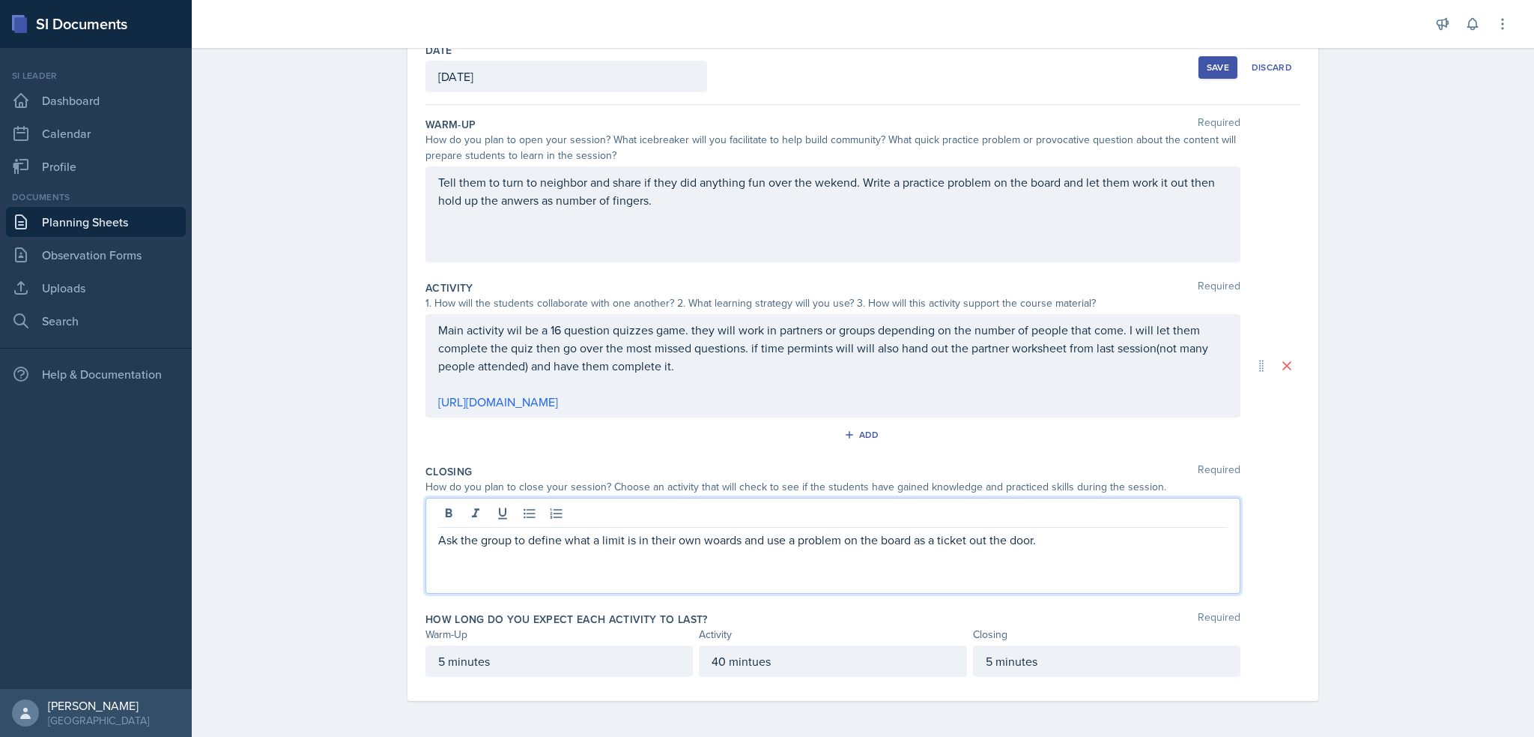
scroll to position [85, 0]
click at [776, 449] on div "Add" at bounding box center [863, 439] width 875 height 28
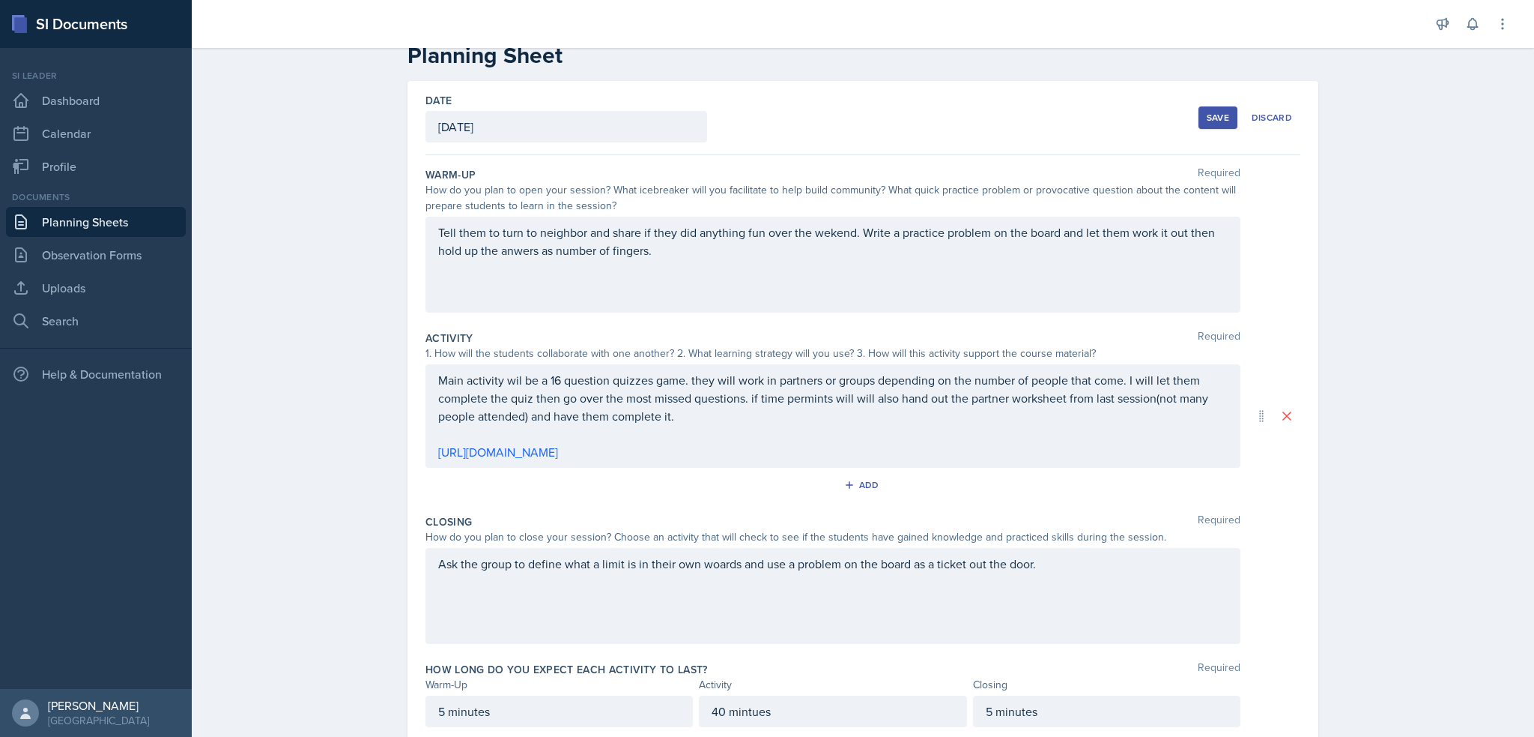
scroll to position [10, 0]
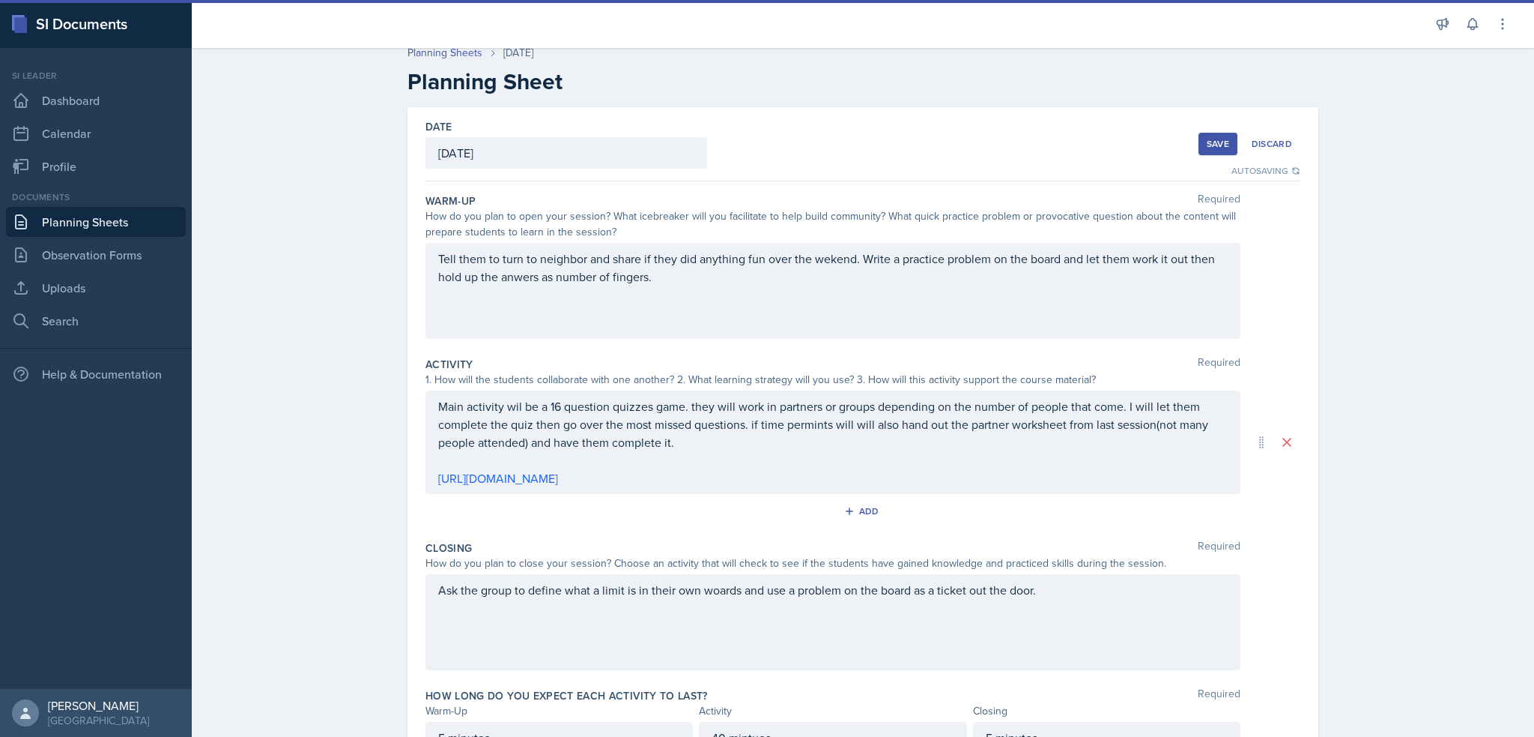
click at [1207, 144] on div "Save" at bounding box center [1218, 144] width 22 height 12
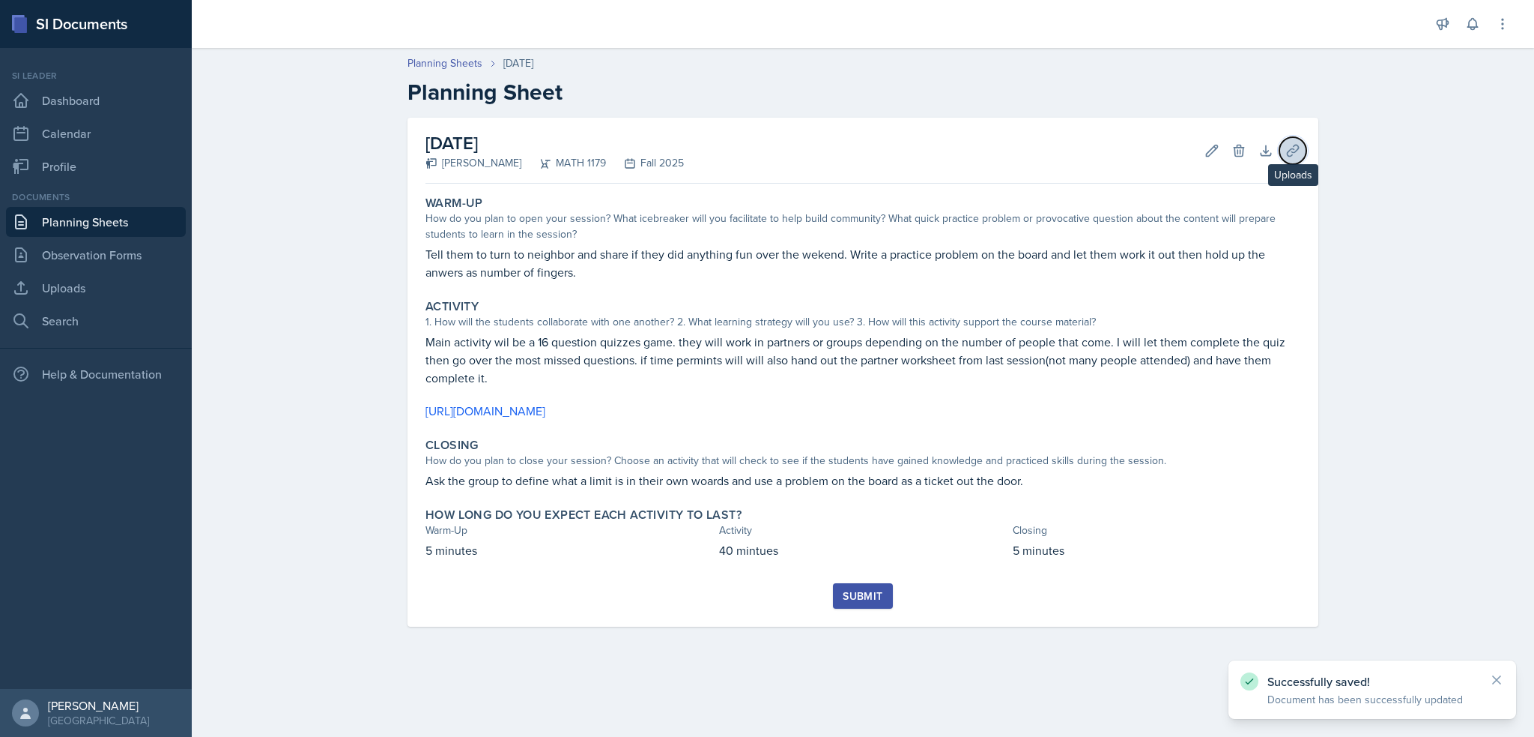
click at [1286, 158] on button "Uploads" at bounding box center [1293, 150] width 27 height 27
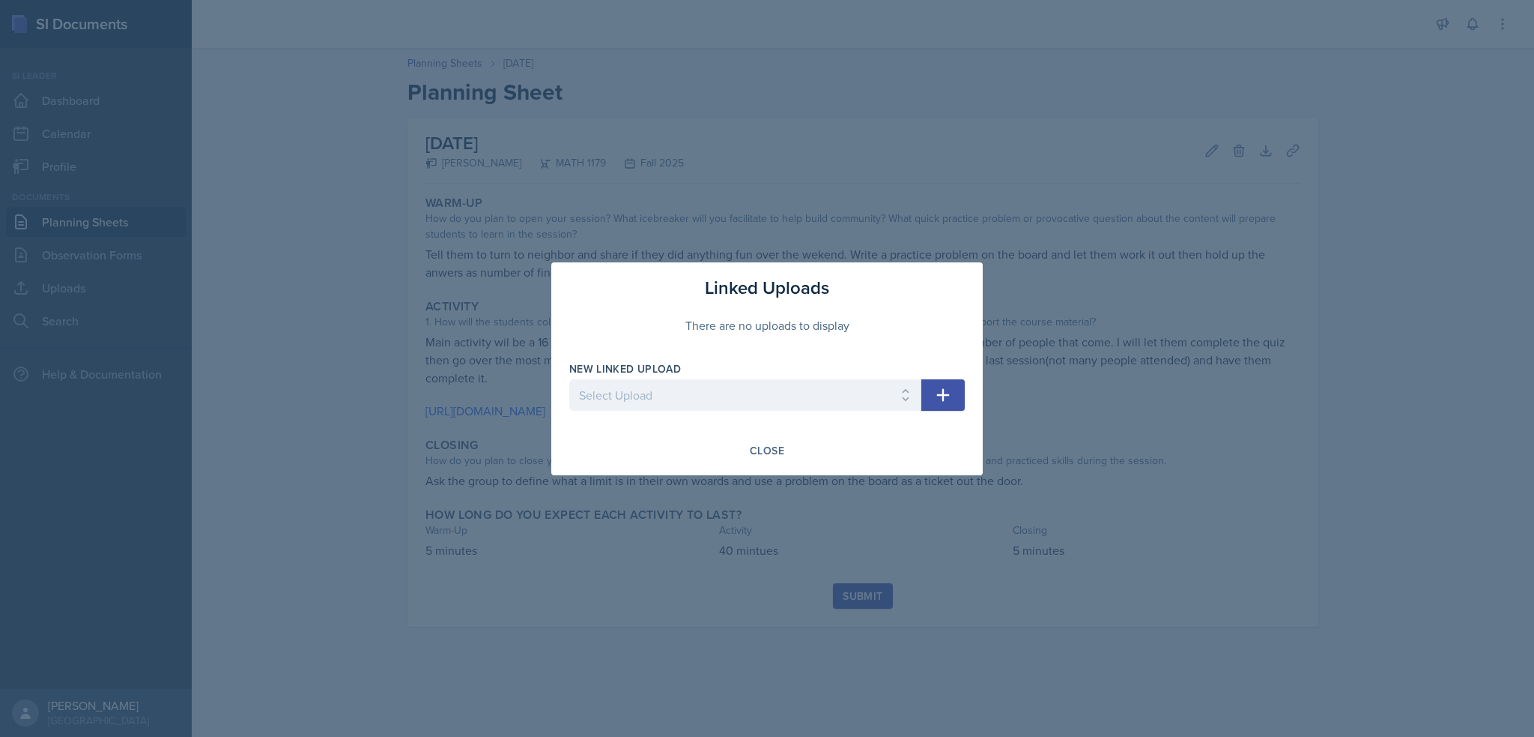
click at [952, 401] on icon "button" at bounding box center [943, 395] width 18 height 18
click at [914, 393] on select "Select Upload law of Exponents worksheet Algebra Errors worksheet Limit Partner…" at bounding box center [745, 394] width 352 height 31
click at [632, 554] on div at bounding box center [767, 368] width 1534 height 737
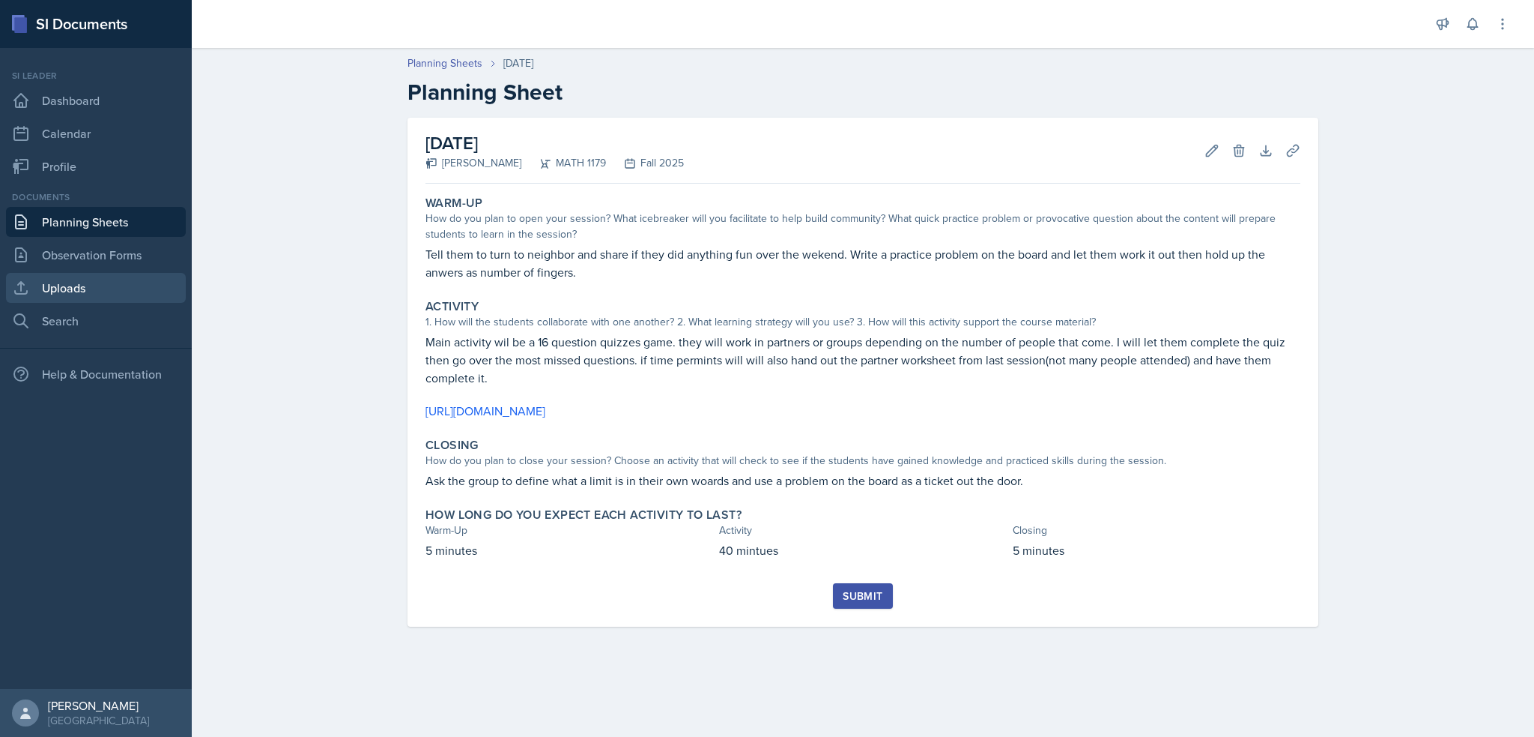
click at [101, 290] on link "Uploads" at bounding box center [96, 288] width 180 height 30
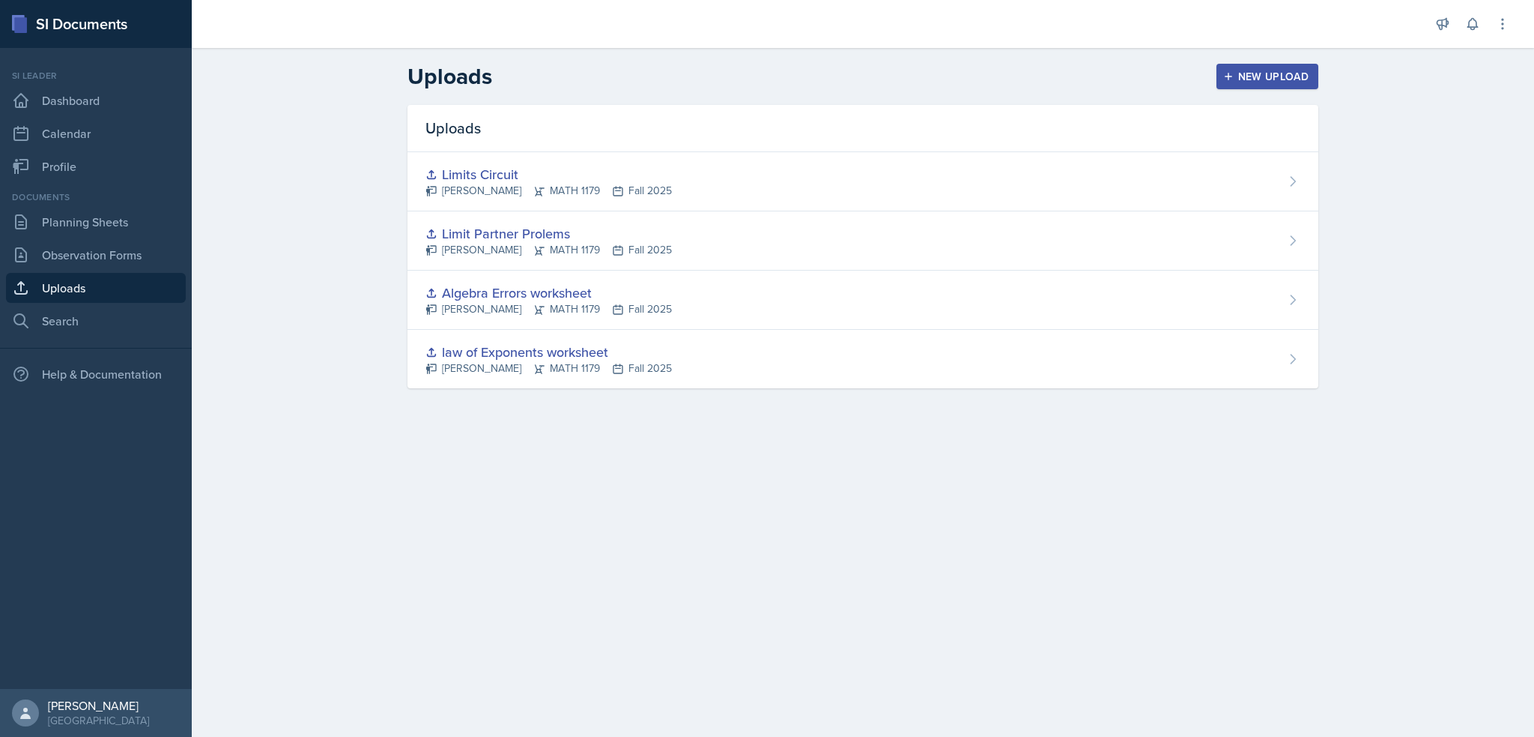
click at [1265, 80] on div "New Upload" at bounding box center [1268, 76] width 83 height 12
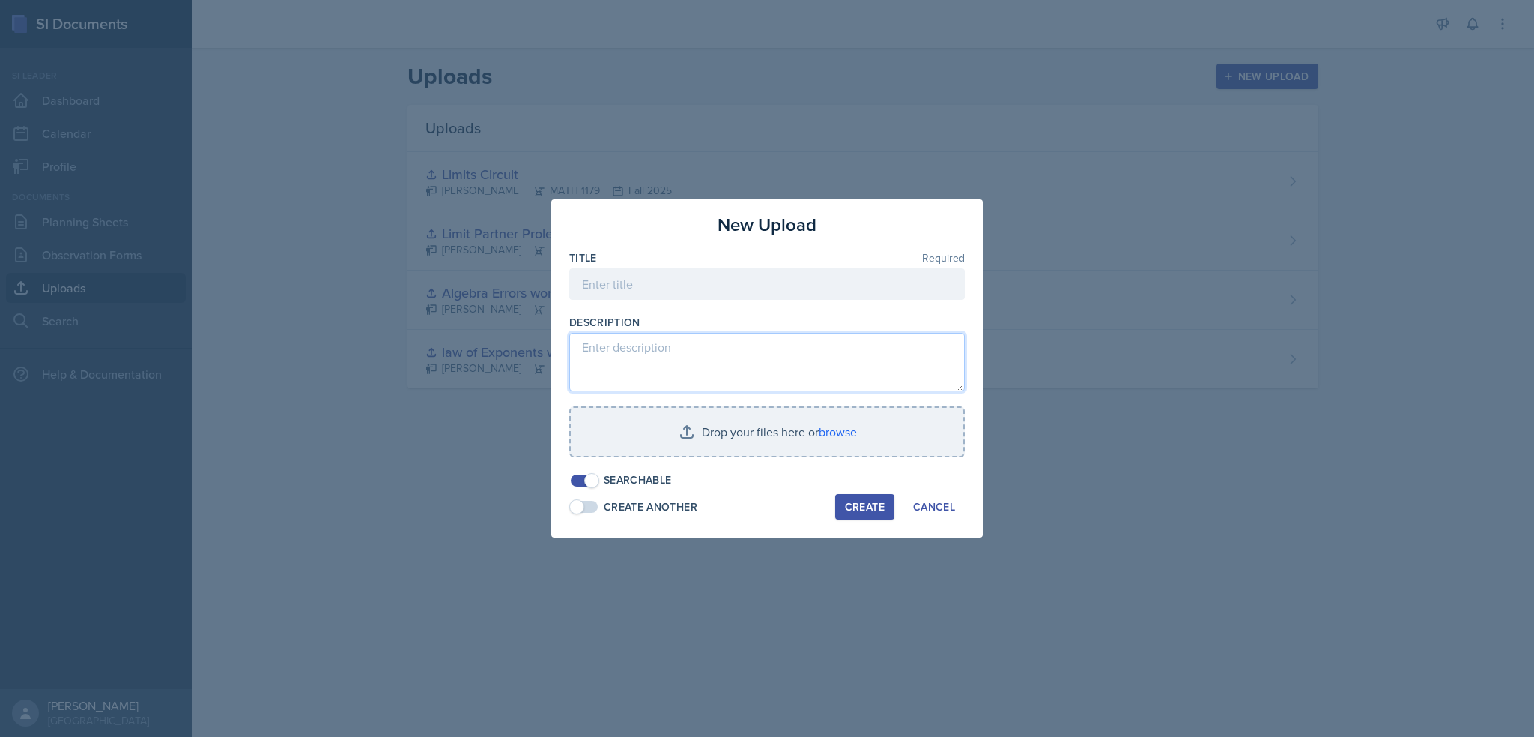
click at [635, 363] on textarea at bounding box center [767, 362] width 396 height 58
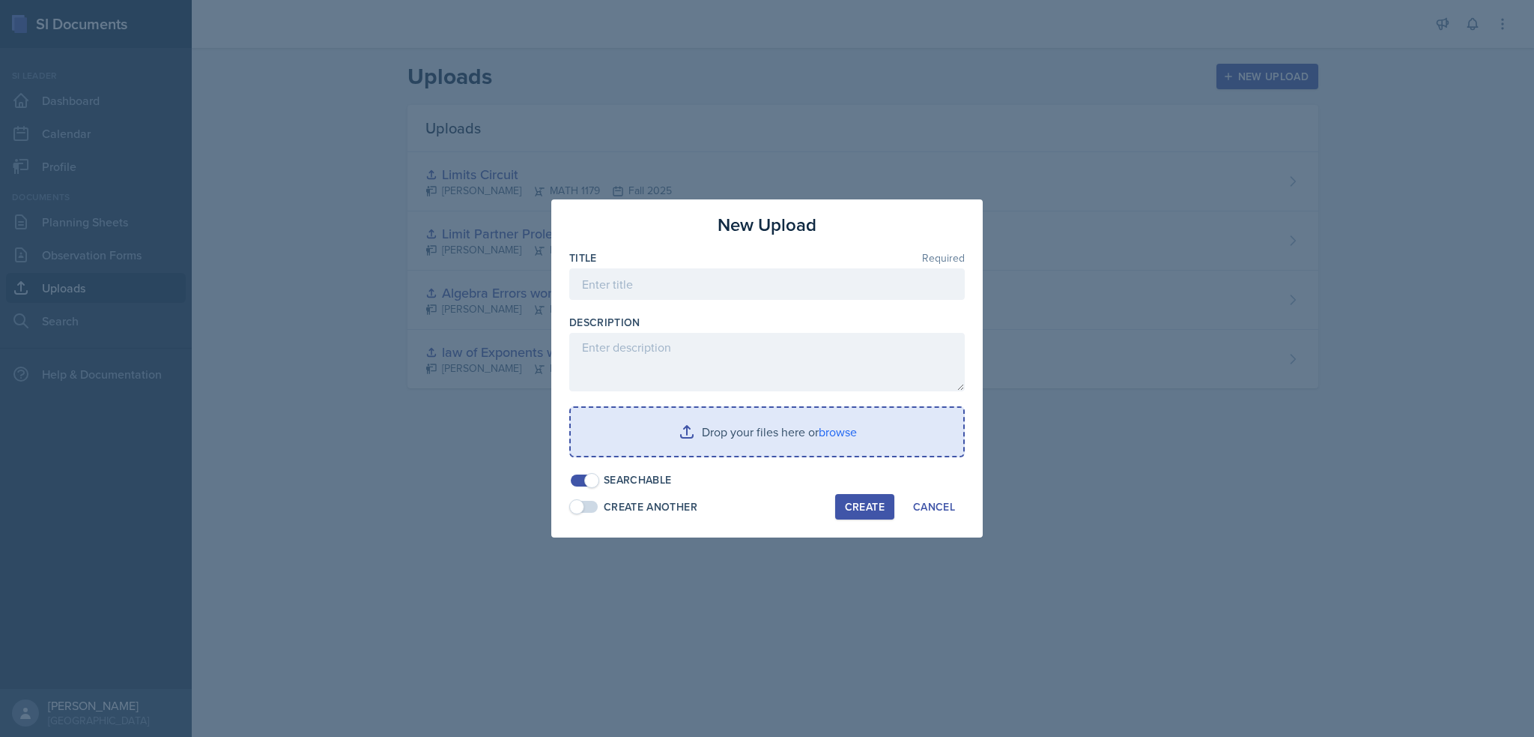
click at [669, 447] on input "file" at bounding box center [767, 432] width 393 height 48
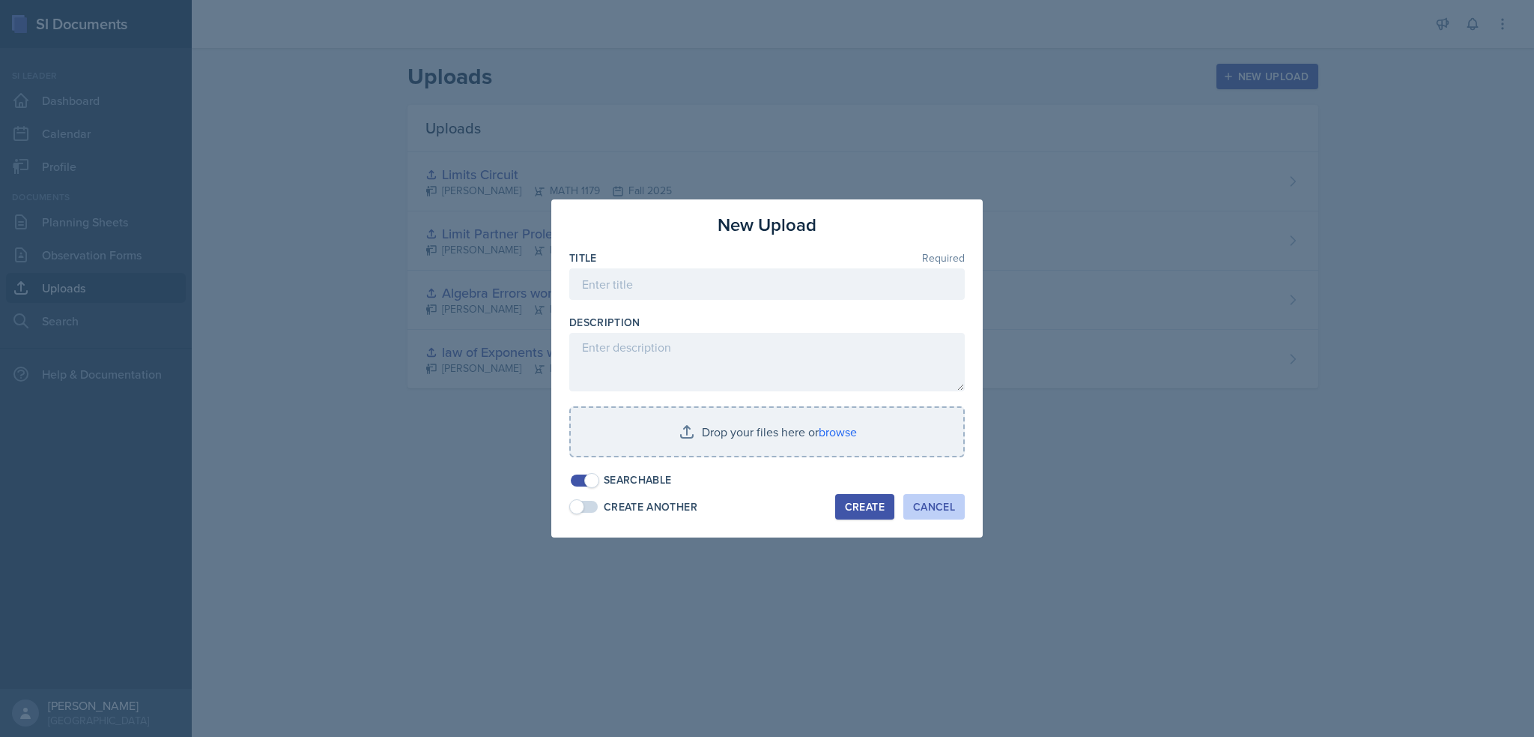
click at [925, 500] on div "Cancel" at bounding box center [934, 506] width 42 height 12
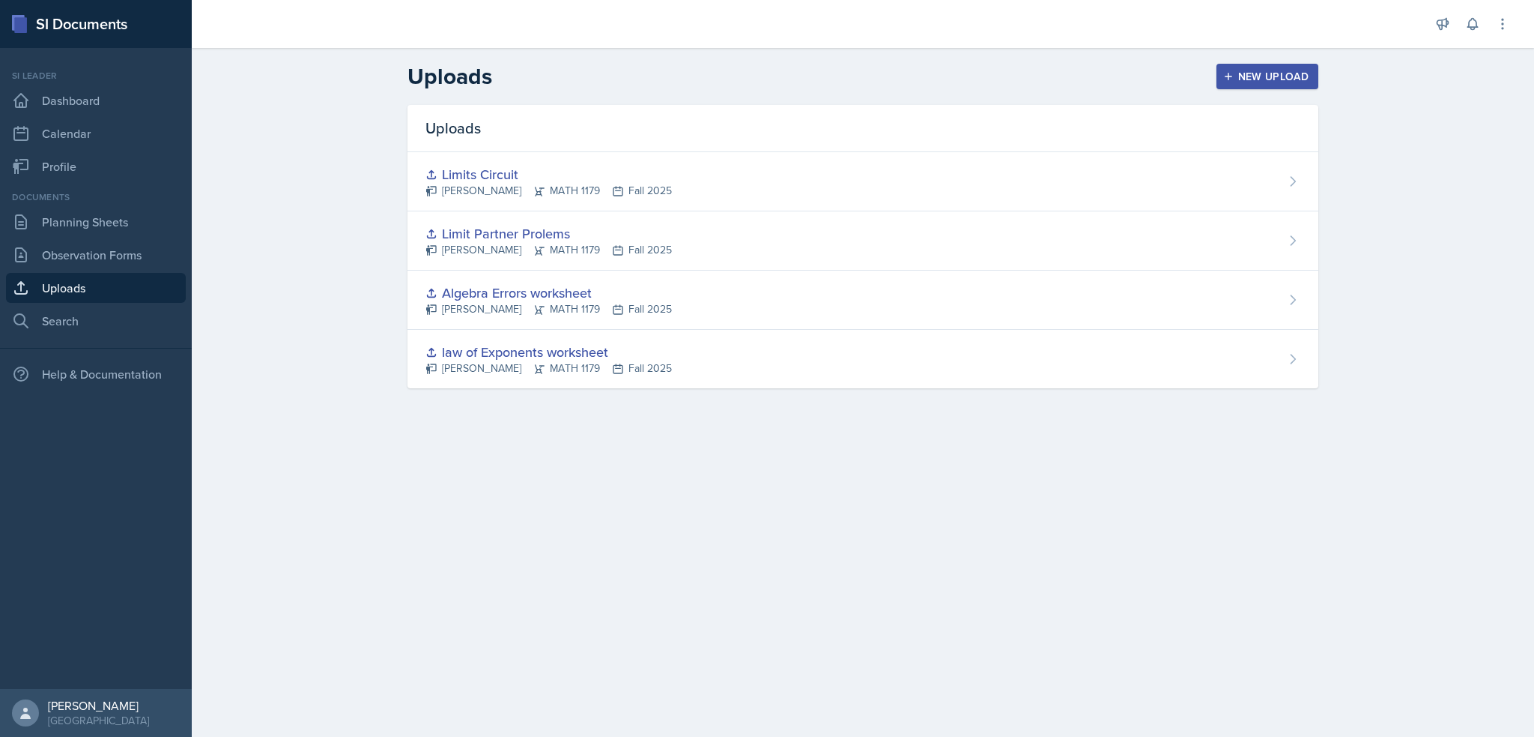
click at [129, 237] on div "Documents Planning Sheets Observation Forms Uploads Search" at bounding box center [96, 262] width 180 height 145
click at [129, 226] on link "Planning Sheets" at bounding box center [96, 222] width 180 height 30
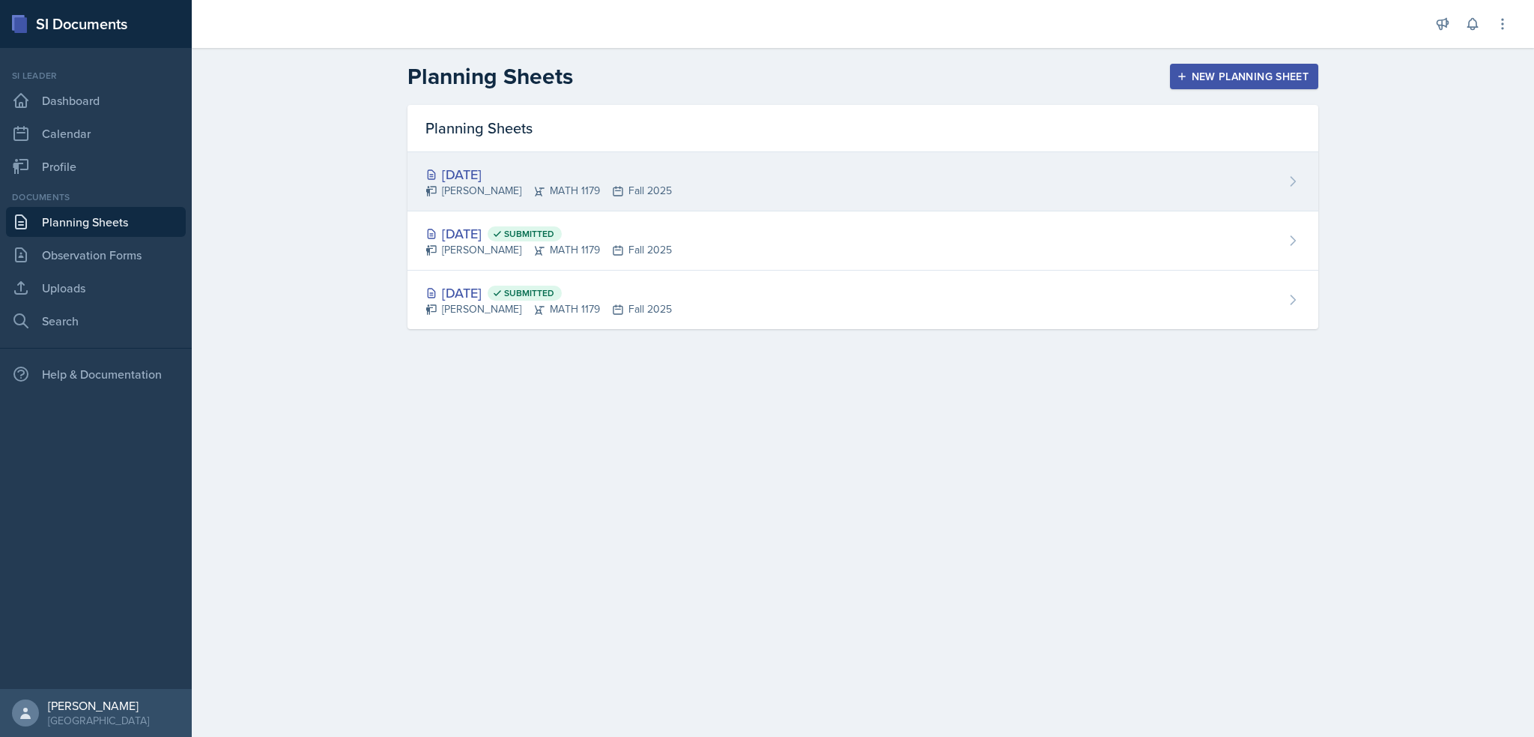
click at [704, 168] on div "[DATE] [PERSON_NAME] MATH 1179 Fall 2025" at bounding box center [863, 181] width 911 height 59
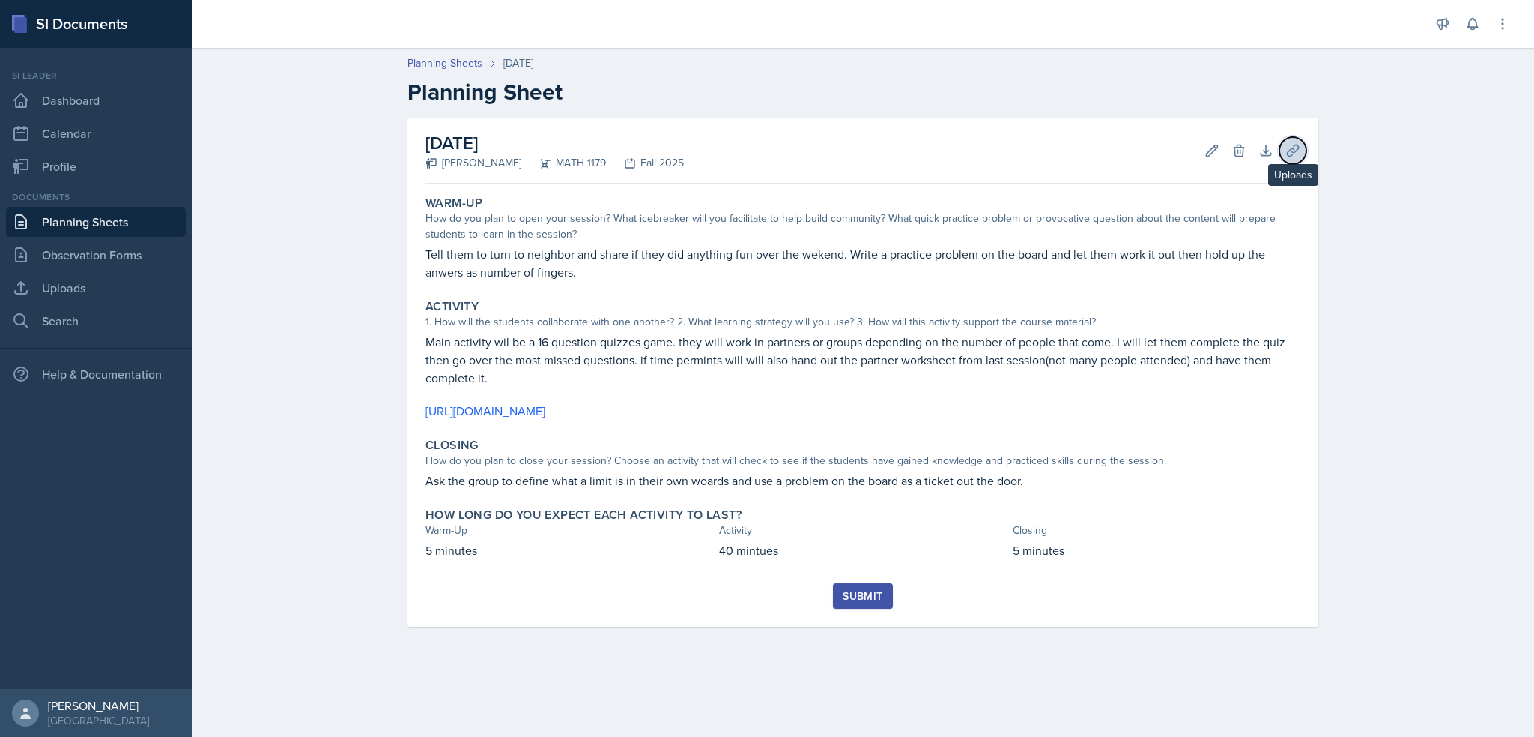
click at [1290, 157] on icon at bounding box center [1293, 150] width 15 height 15
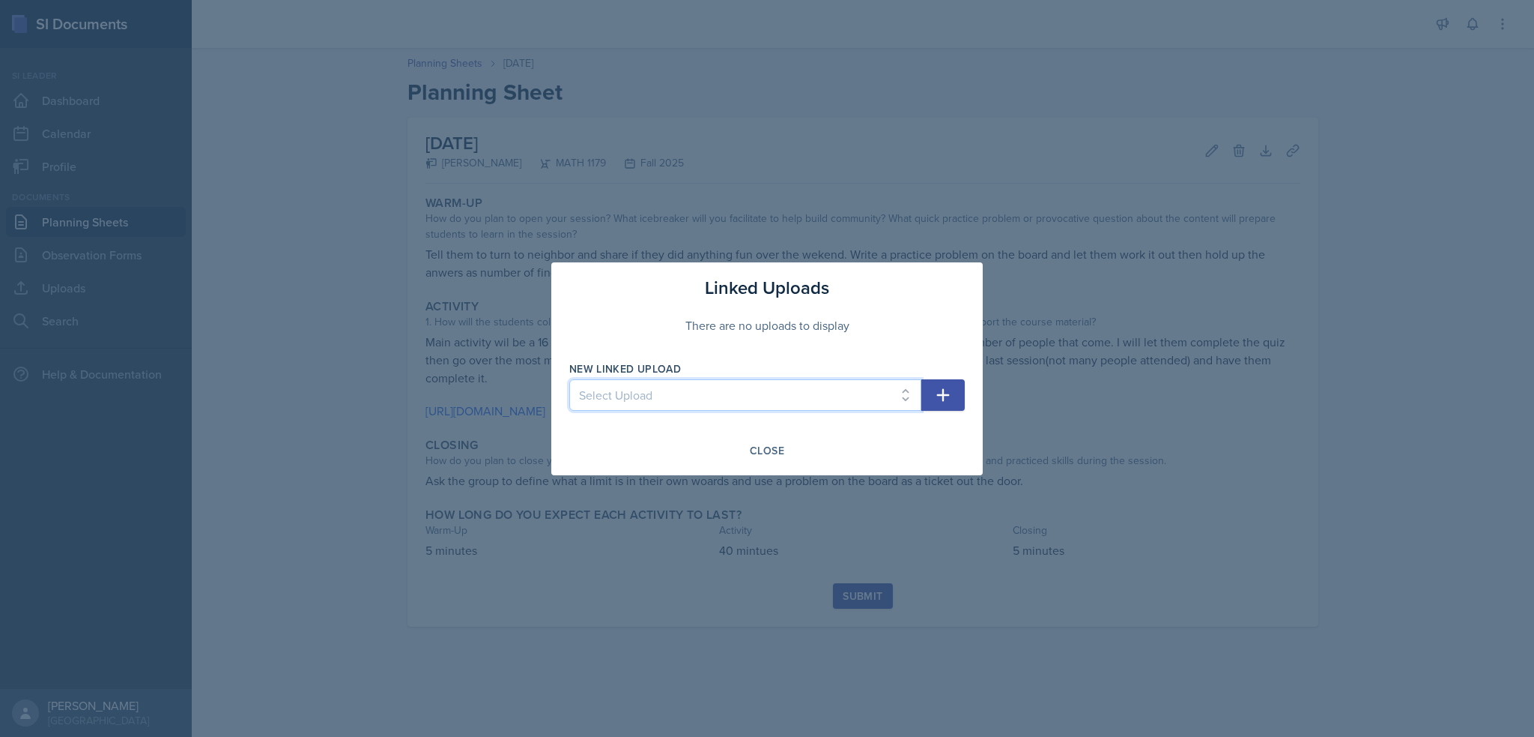
click at [892, 402] on select "Select Upload law of Exponents worksheet Algebra Errors worksheet Limit Partner…" at bounding box center [745, 394] width 352 height 31
select select "2b1b0d6d-b884-4482-9fd9-f28ac6234f37"
click at [569, 379] on select "Select Upload law of Exponents worksheet Algebra Errors worksheet Limit Partner…" at bounding box center [745, 394] width 352 height 31
click at [932, 393] on button "button" at bounding box center [943, 394] width 43 height 31
select select
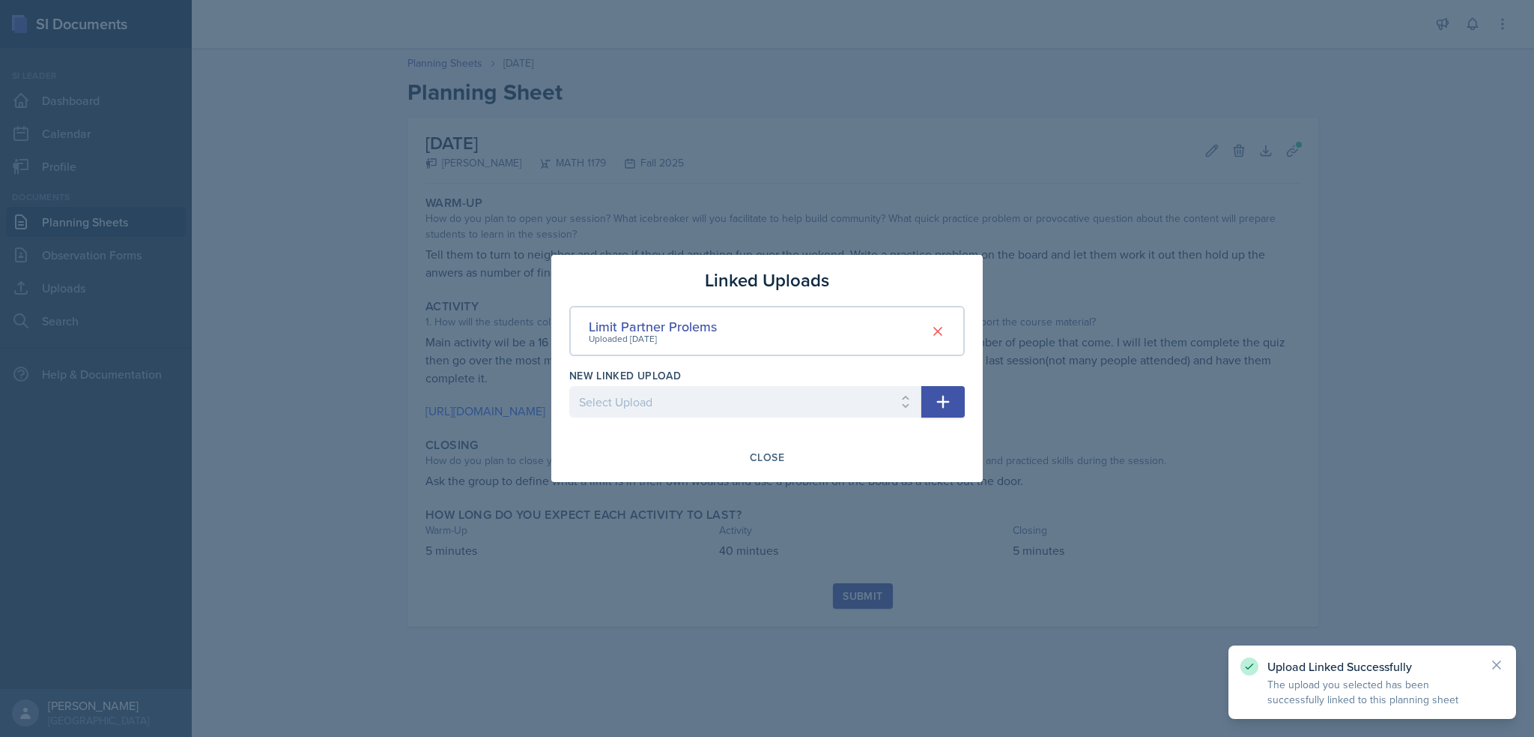
click at [917, 488] on div at bounding box center [767, 368] width 1534 height 737
